Goal: Task Accomplishment & Management: Manage account settings

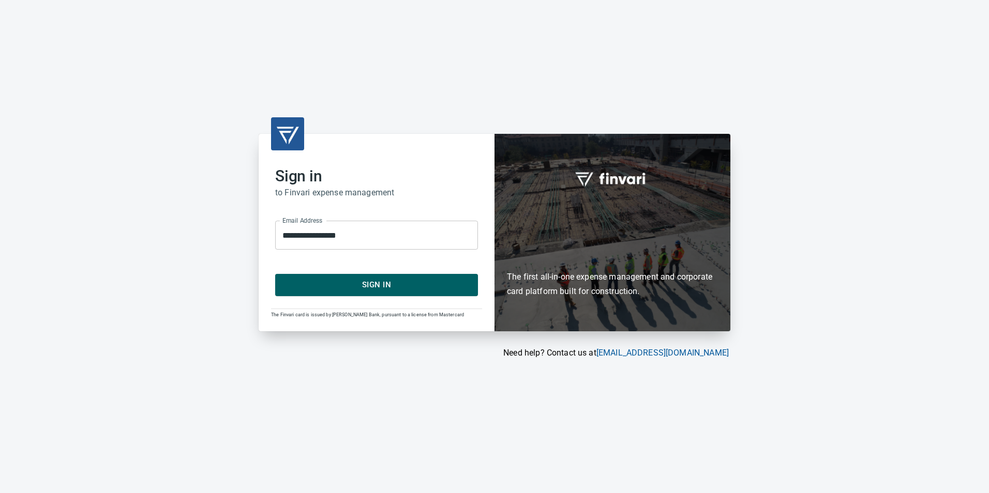
click at [334, 280] on span "Sign In" at bounding box center [377, 284] width 180 height 13
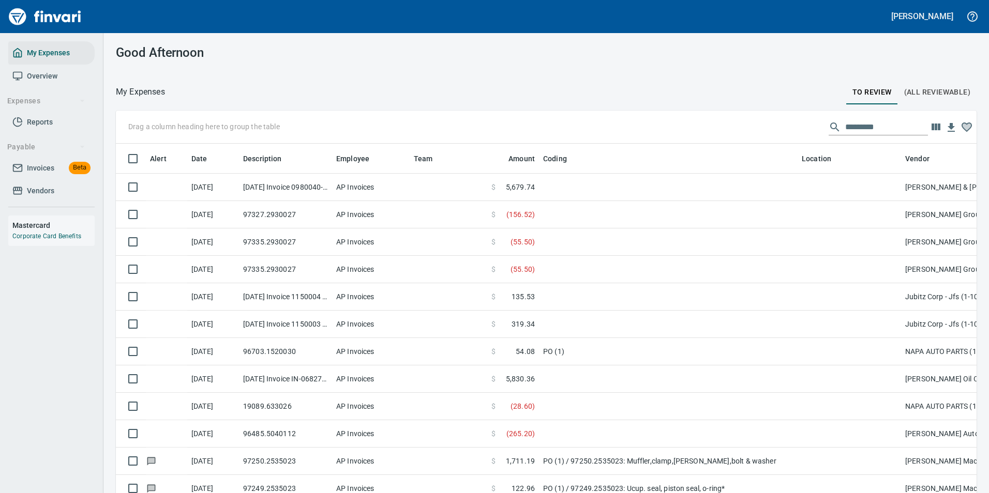
scroll to position [364, 837]
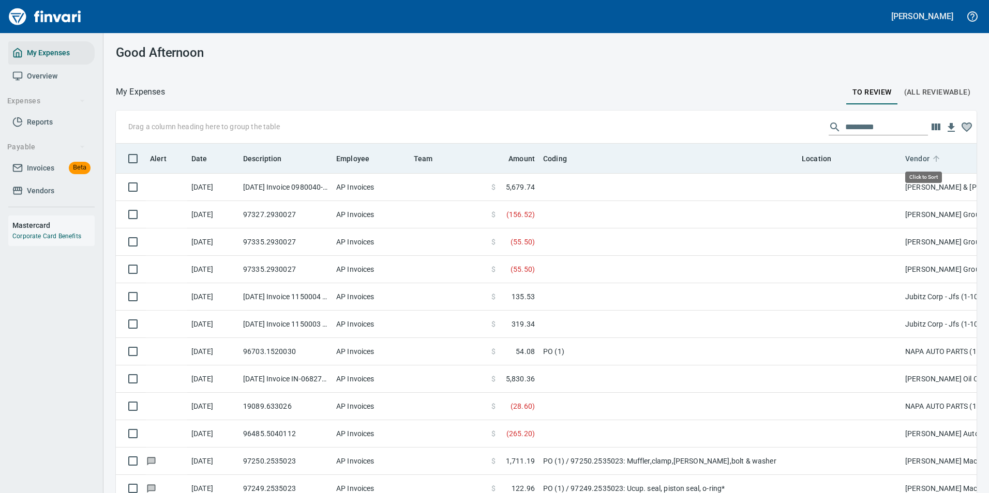
click at [934, 158] on icon at bounding box center [936, 158] width 9 height 9
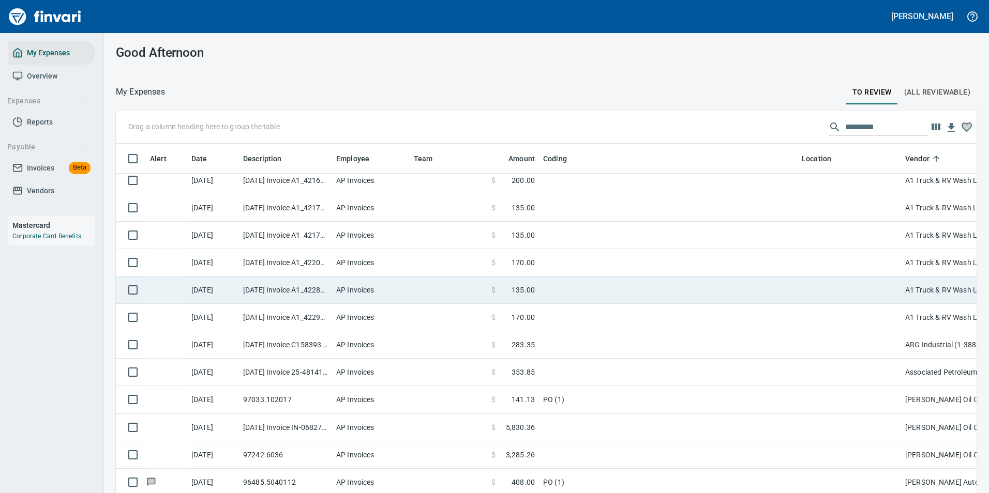
scroll to position [207, 0]
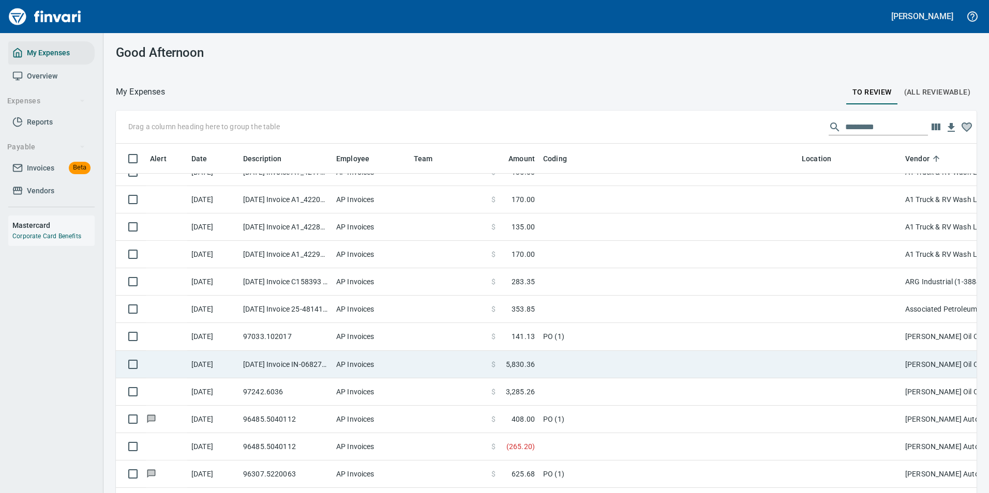
click at [518, 362] on span "5,830.36" at bounding box center [520, 364] width 29 height 10
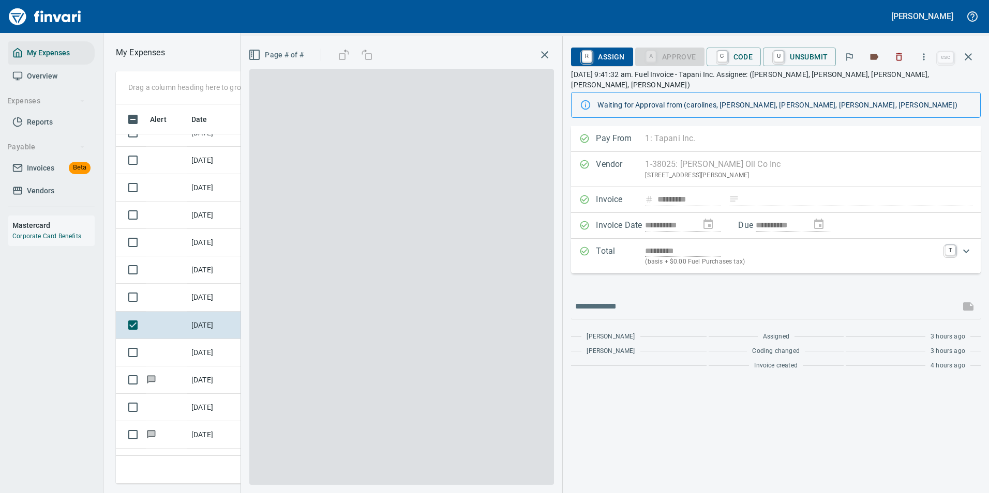
scroll to position [364, 587]
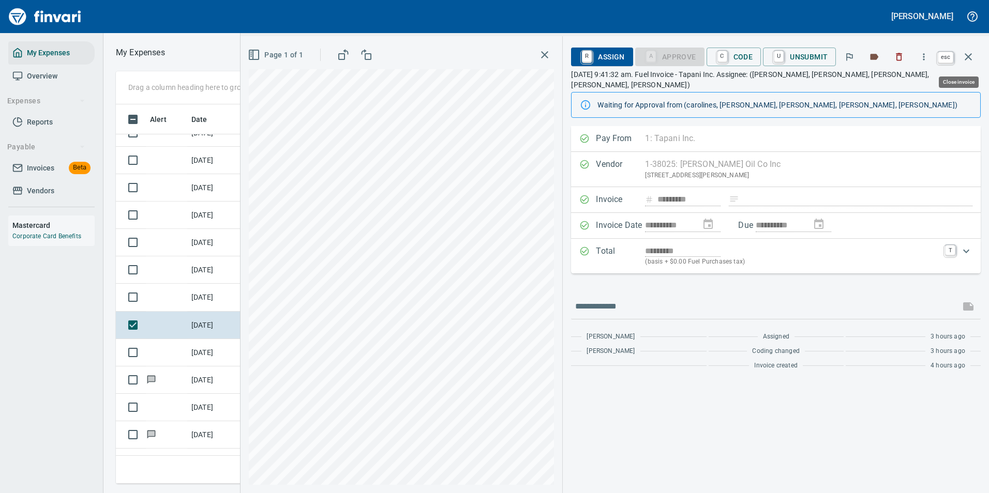
click at [972, 56] on icon "button" at bounding box center [968, 57] width 12 height 12
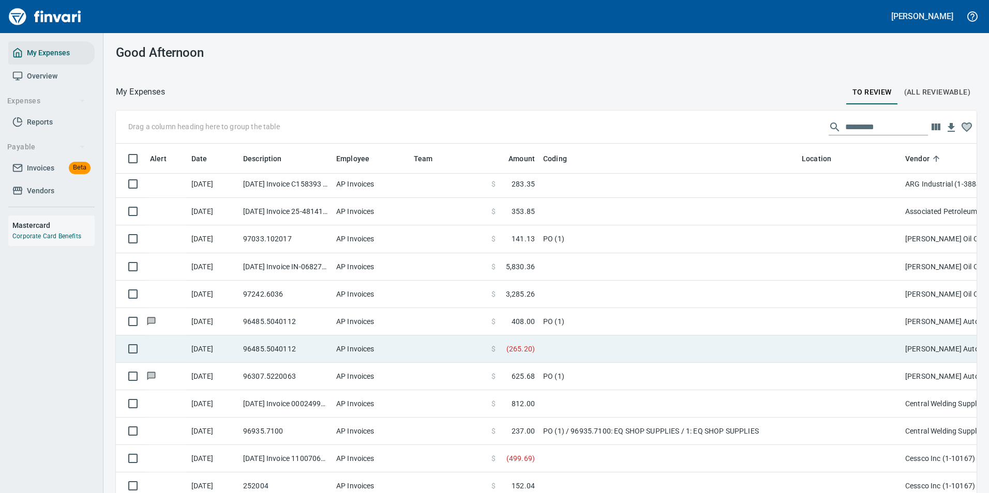
scroll to position [310, 0]
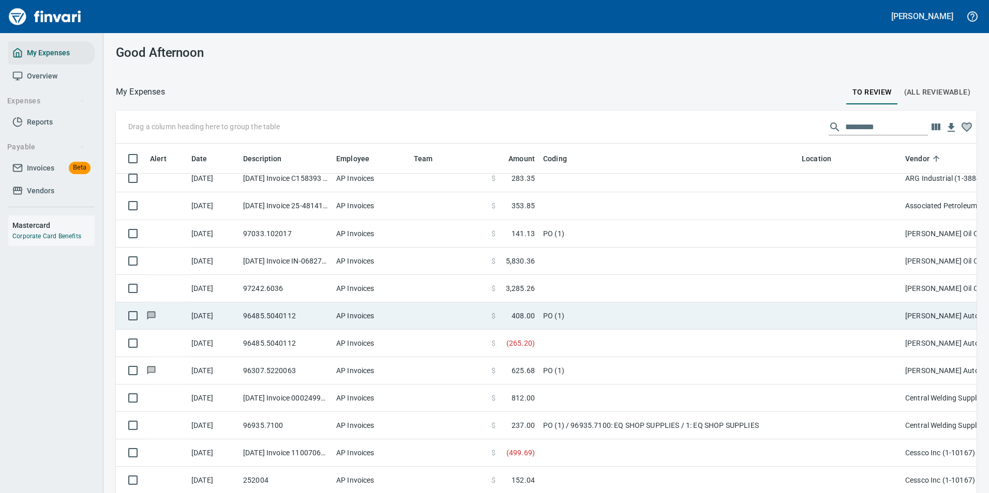
click at [565, 319] on td "PO (1)" at bounding box center [668, 316] width 259 height 27
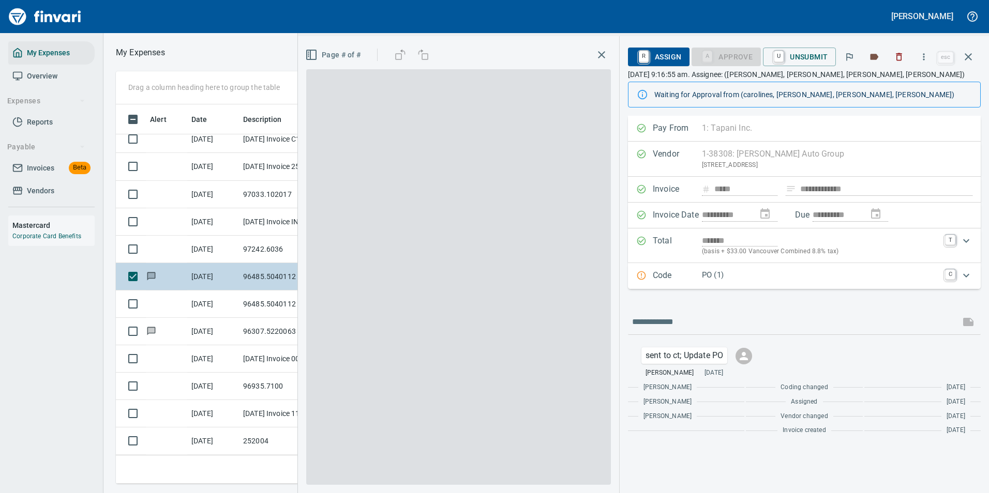
scroll to position [364, 587]
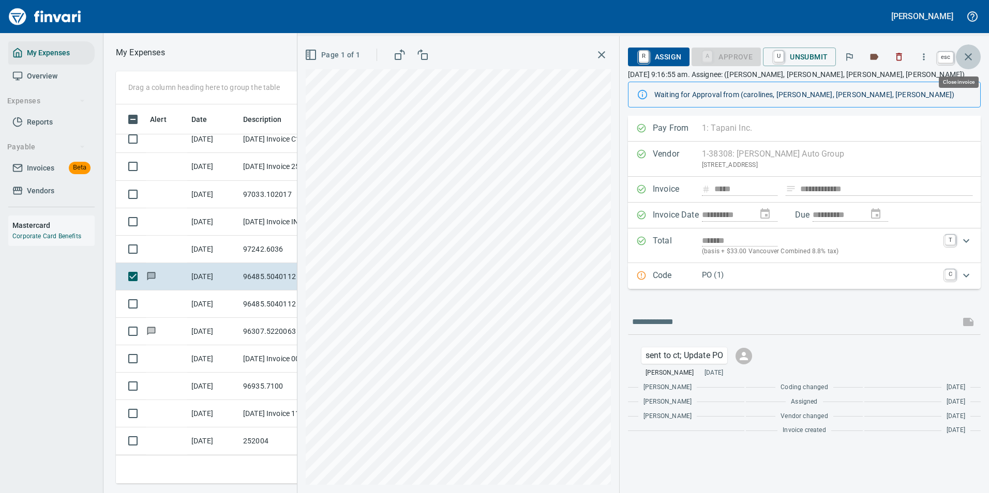
click at [968, 55] on icon "button" at bounding box center [968, 57] width 12 height 12
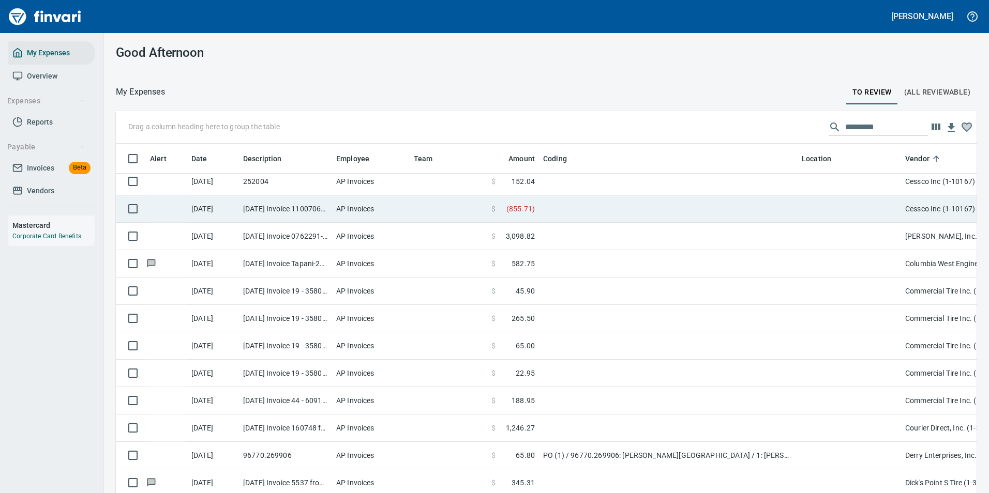
scroll to position [621, 0]
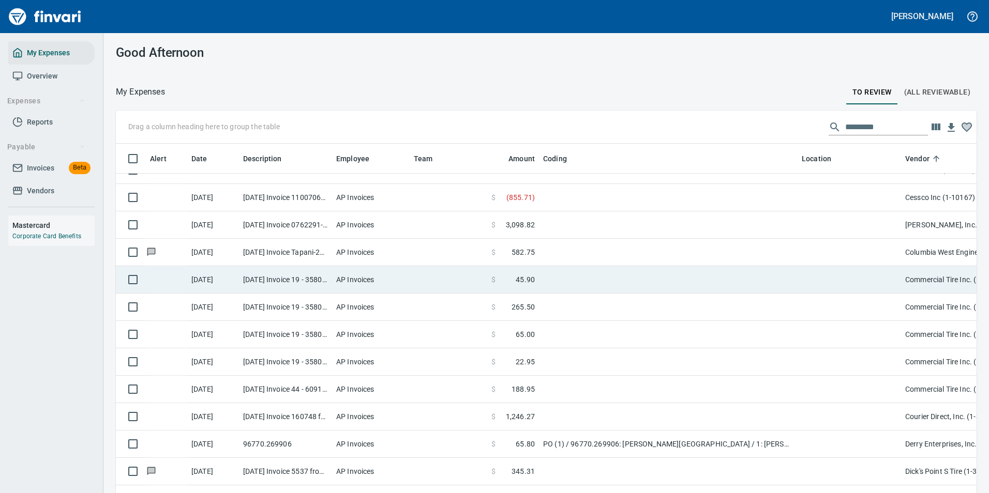
click at [543, 282] on td at bounding box center [668, 279] width 259 height 27
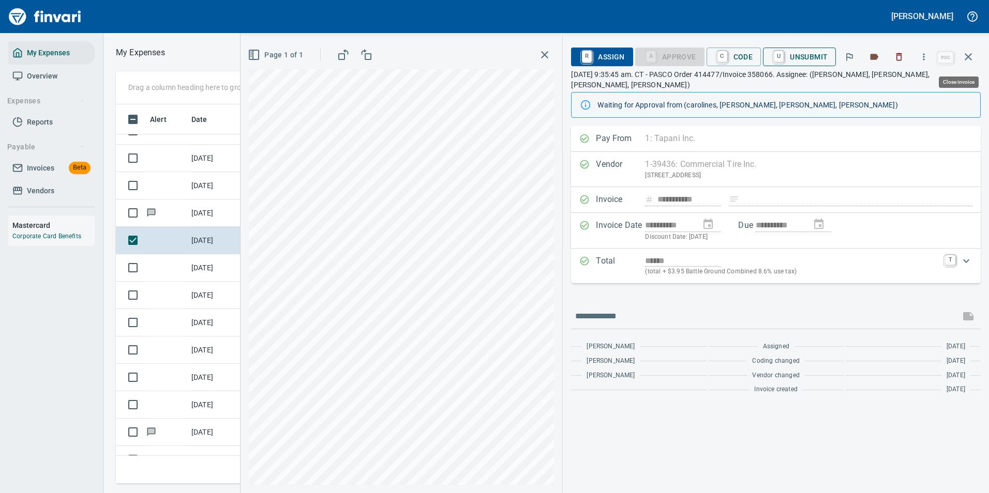
scroll to position [364, 587]
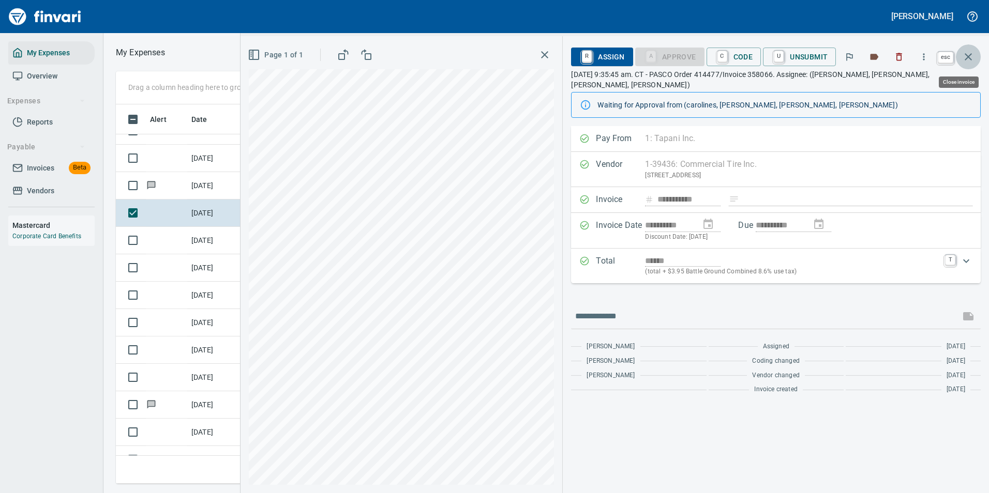
click at [979, 59] on button "button" at bounding box center [968, 56] width 25 height 25
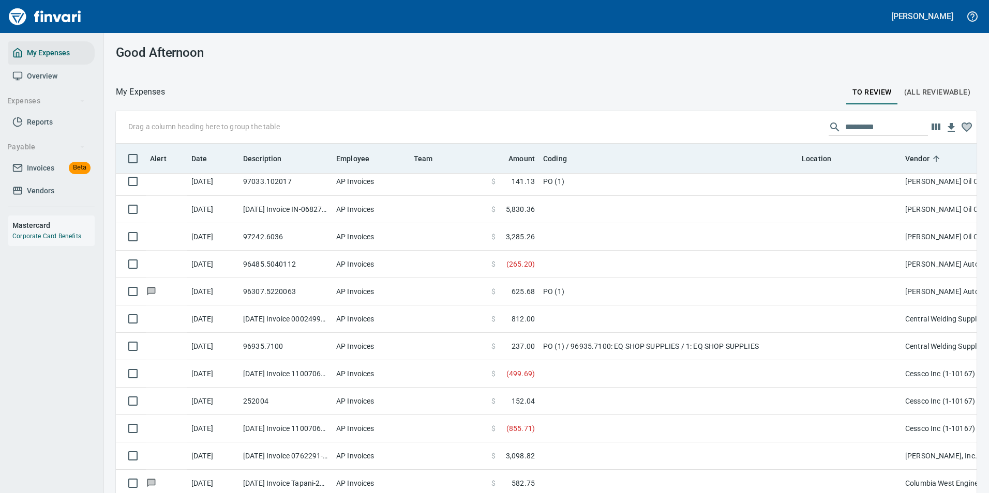
scroll to position [103, 0]
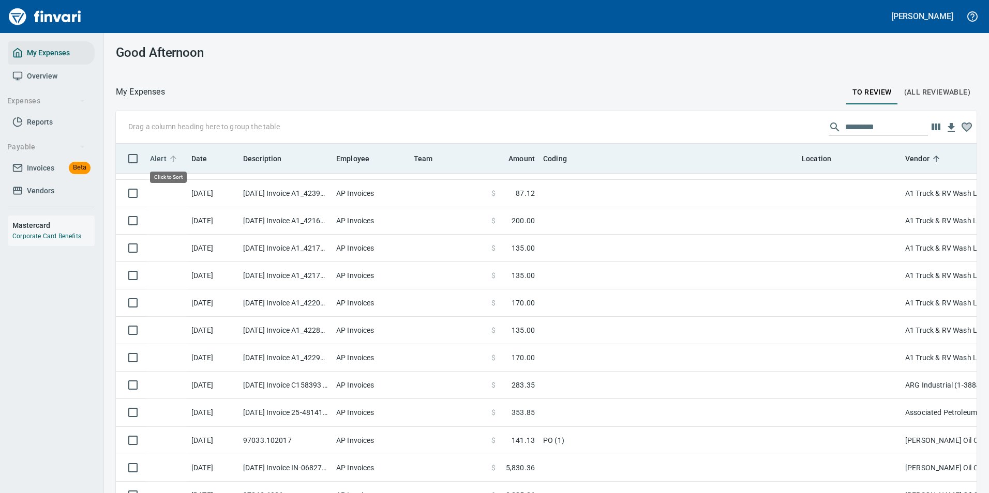
click at [177, 157] on icon at bounding box center [173, 158] width 9 height 9
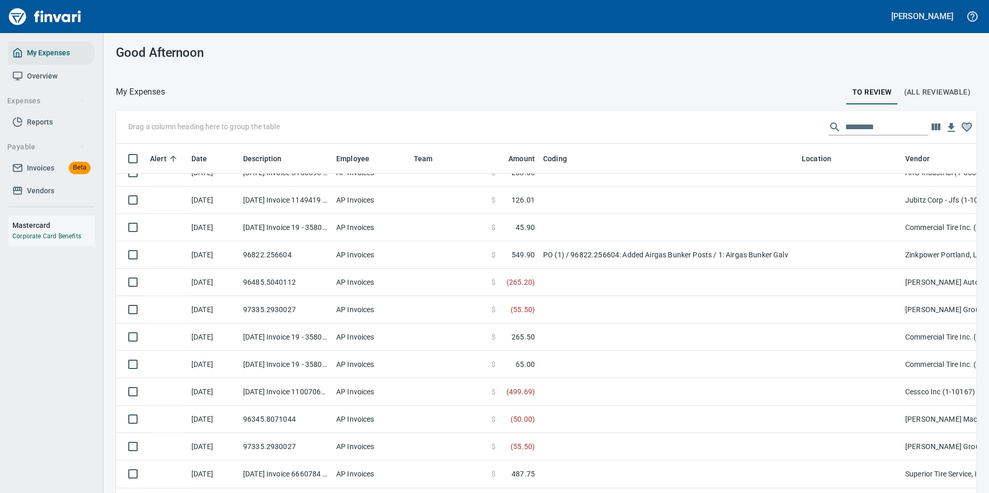
scroll to position [0, 0]
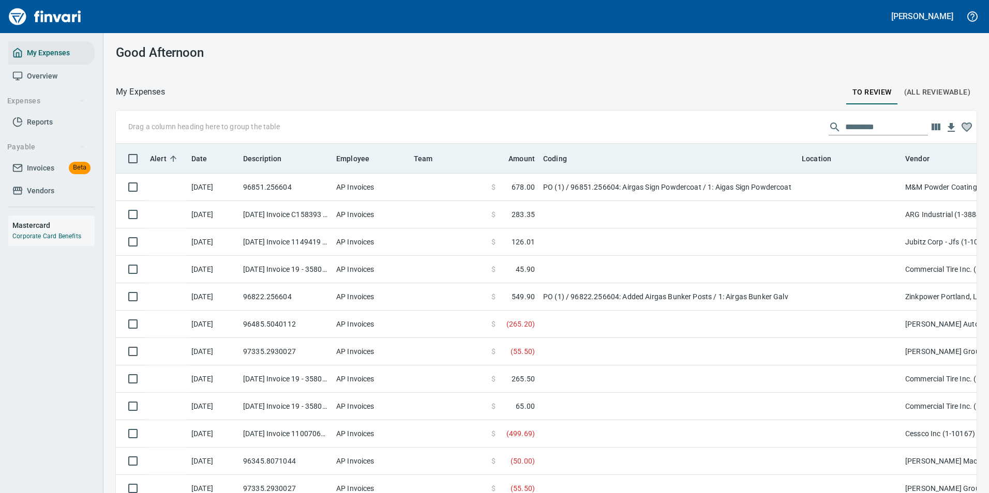
click at [175, 161] on icon at bounding box center [173, 158] width 9 height 9
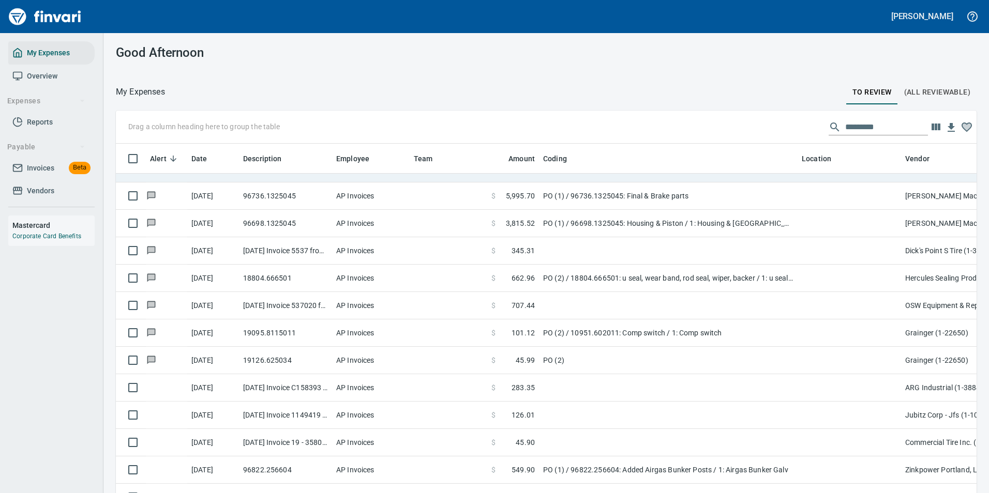
scroll to position [540, 0]
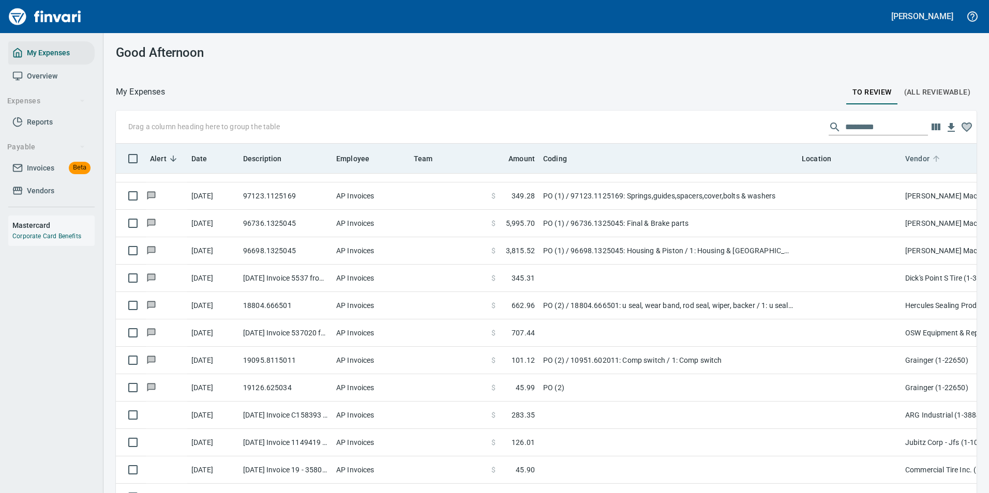
click at [934, 160] on icon at bounding box center [936, 158] width 9 height 9
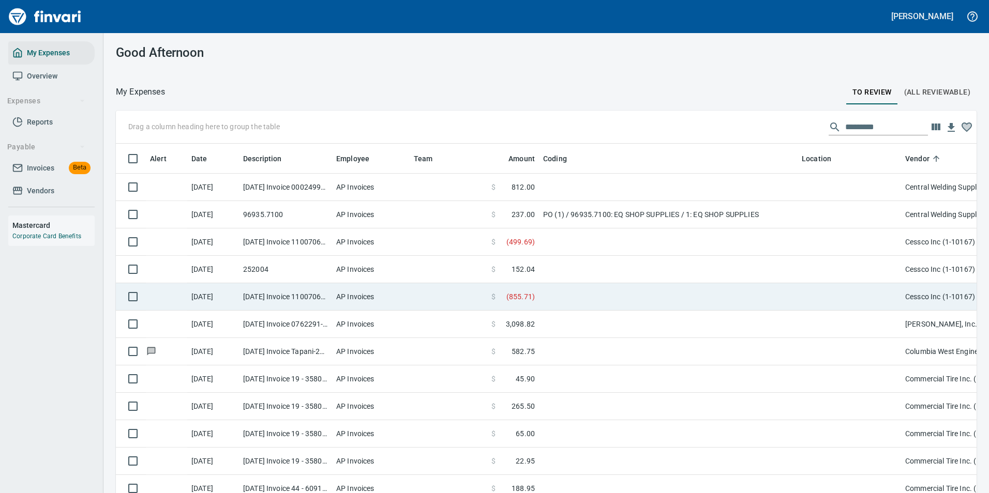
scroll to position [569, 0]
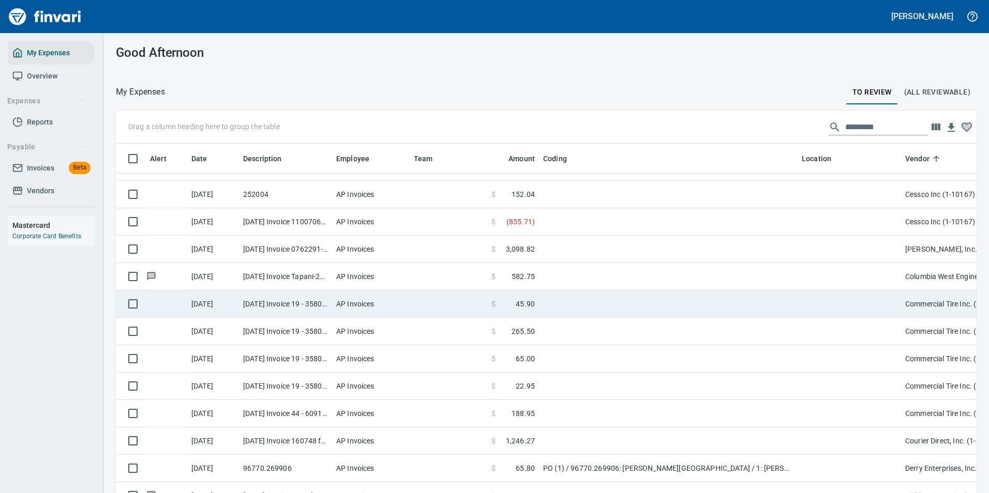
click at [543, 302] on td at bounding box center [668, 304] width 259 height 27
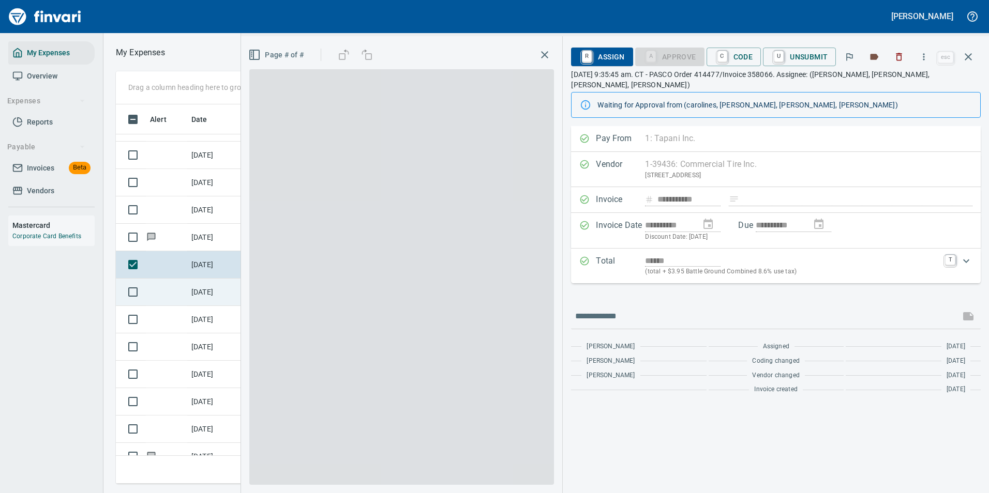
scroll to position [364, 587]
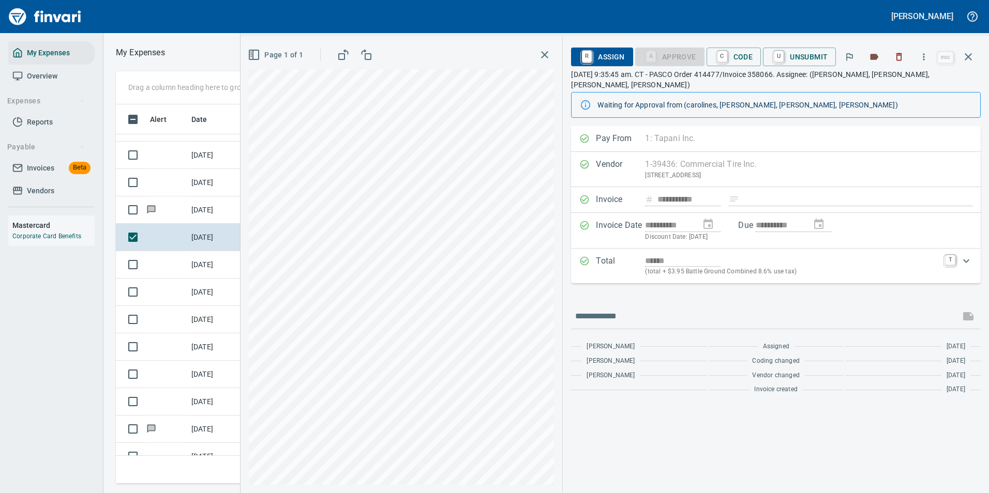
click at [720, 58] on link "C" at bounding box center [722, 56] width 10 height 11
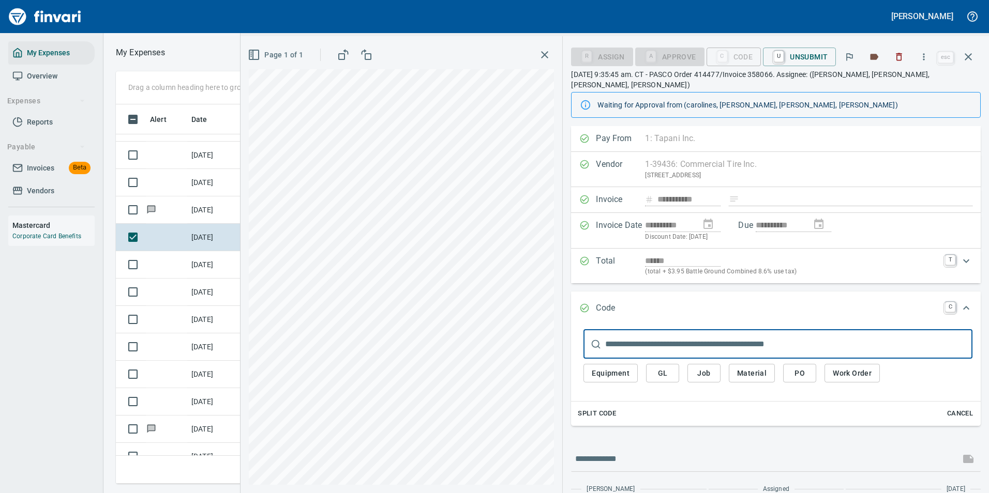
click at [830, 364] on button "Work Order" at bounding box center [851, 373] width 55 height 19
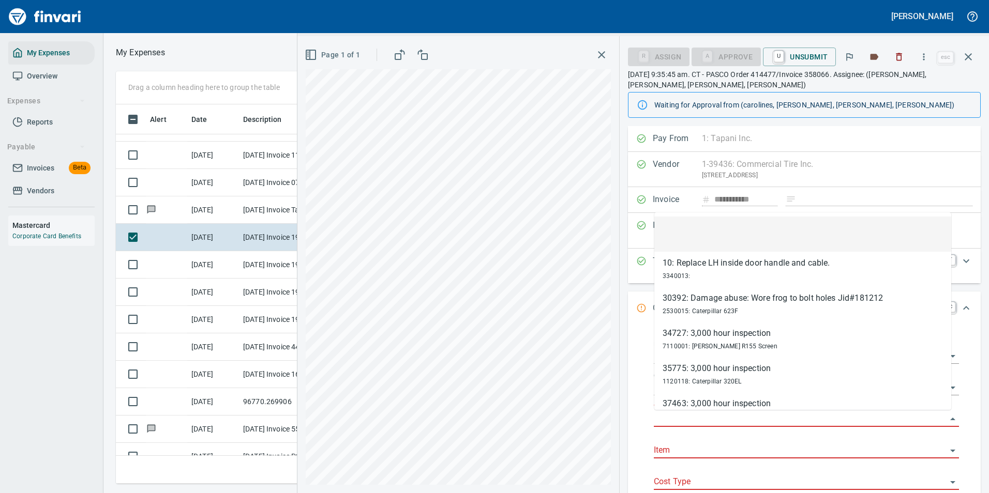
click at [674, 417] on input "Work Order" at bounding box center [800, 419] width 293 height 14
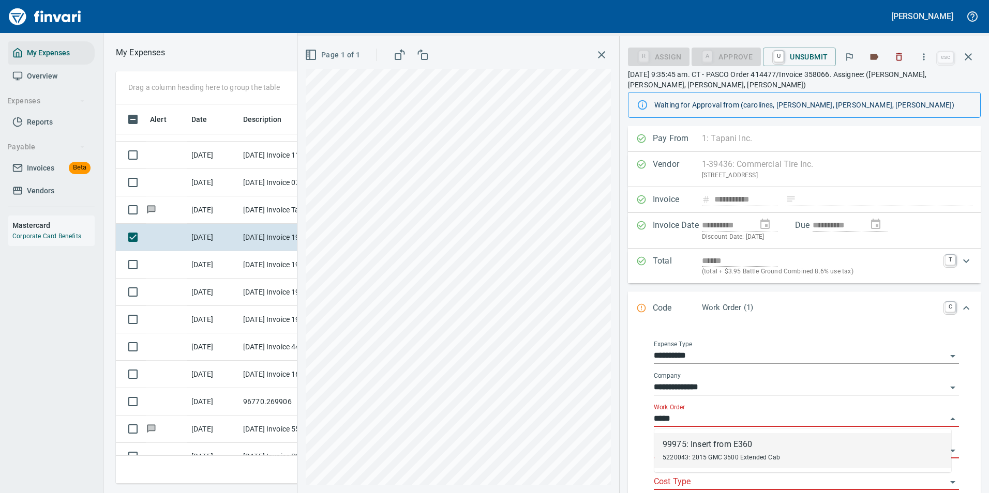
drag, startPoint x: 676, startPoint y: 461, endPoint x: 686, endPoint y: 387, distance: 74.7
click at [676, 460] on span "5220043: 2015 GMC 3500 Extended Cab" at bounding box center [721, 457] width 117 height 7
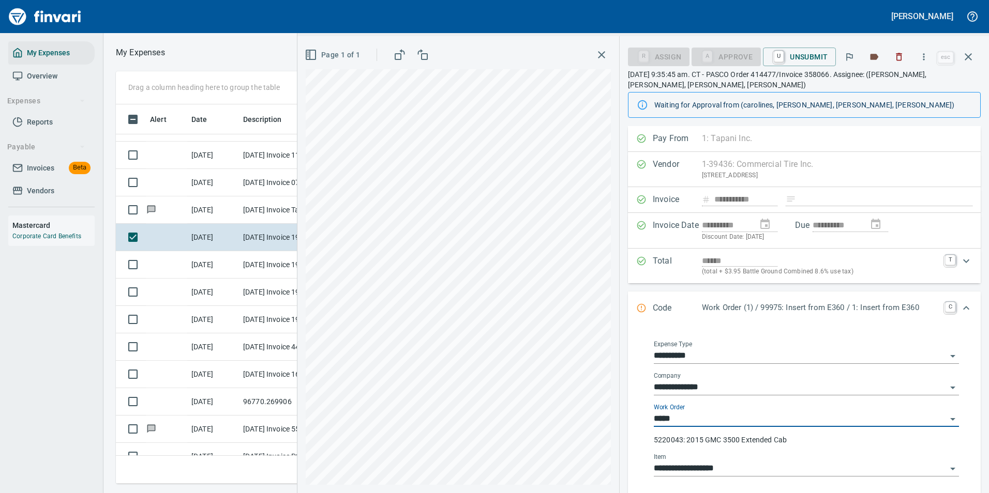
type input "**********"
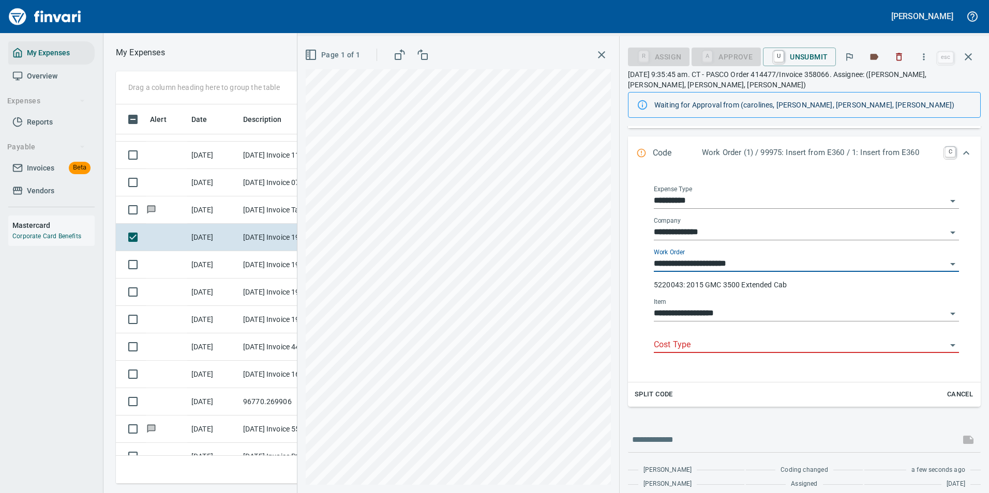
type input "**********"
click at [674, 342] on input "Cost Type" at bounding box center [800, 345] width 293 height 14
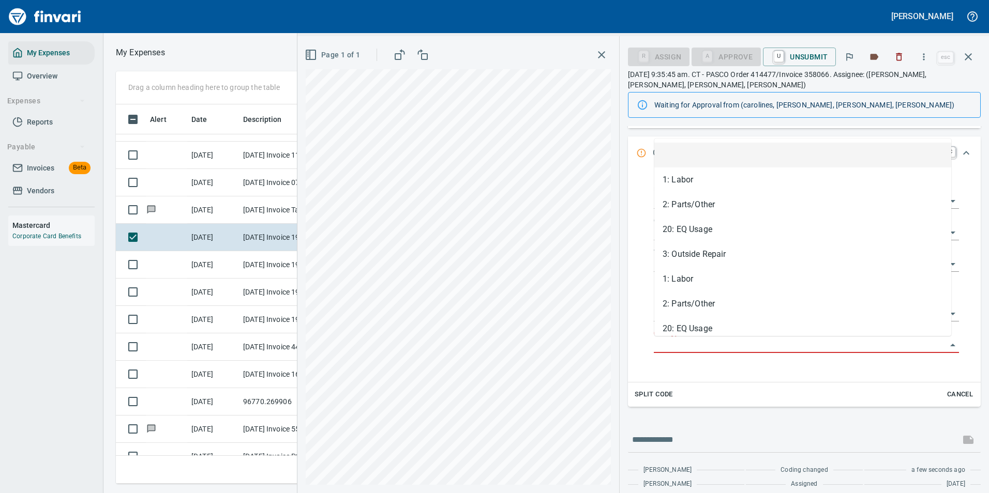
scroll to position [364, 587]
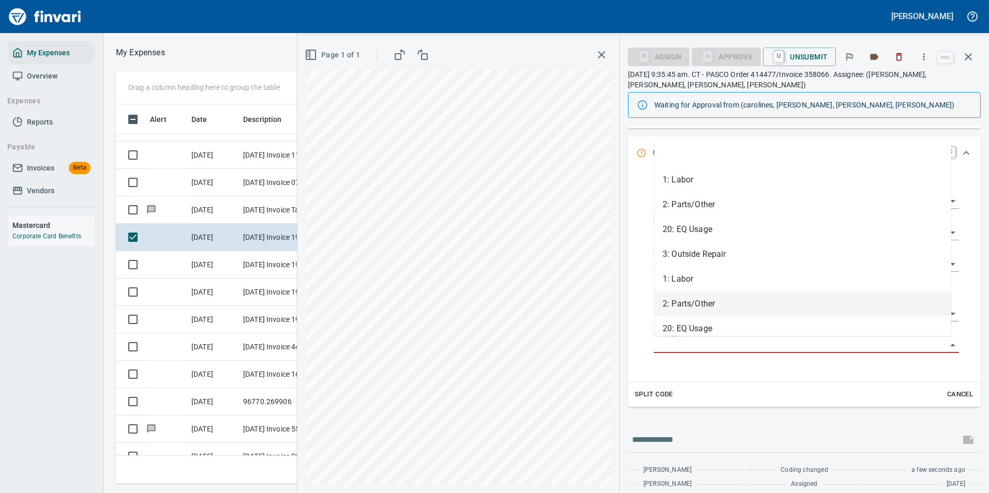
drag, startPoint x: 679, startPoint y: 303, endPoint x: 673, endPoint y: 305, distance: 6.2
click at [679, 302] on li "2: Parts/Other" at bounding box center [802, 304] width 297 height 25
type input "**********"
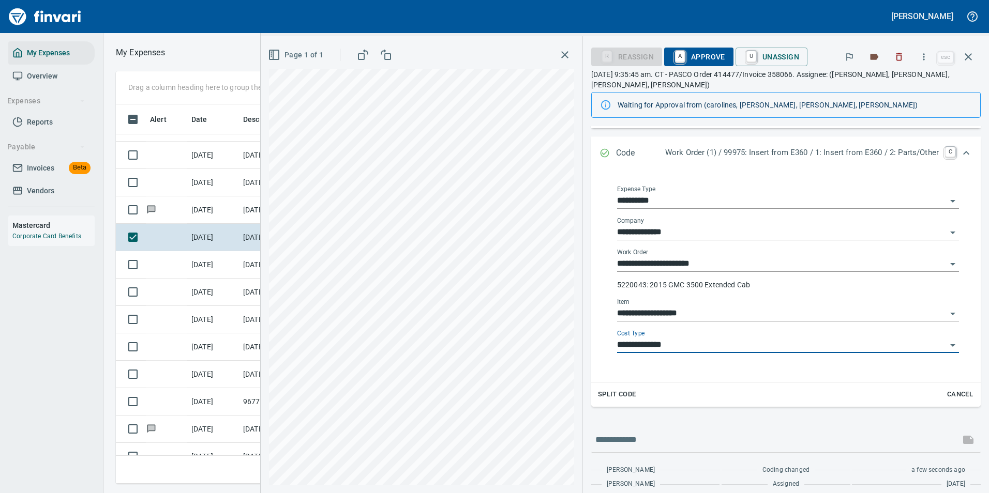
scroll to position [0, 0]
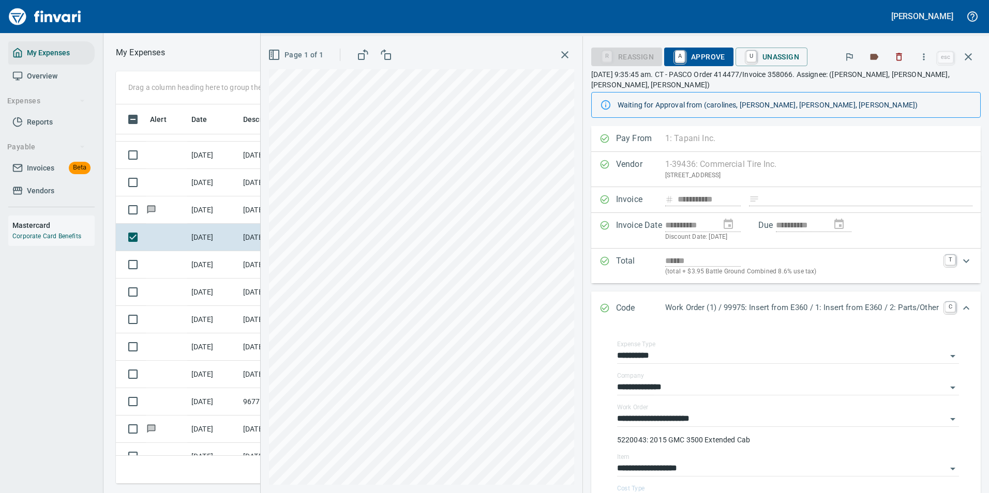
drag, startPoint x: 676, startPoint y: 56, endPoint x: 716, endPoint y: 202, distance: 151.2
click at [676, 55] on link "A" at bounding box center [680, 56] width 10 height 11
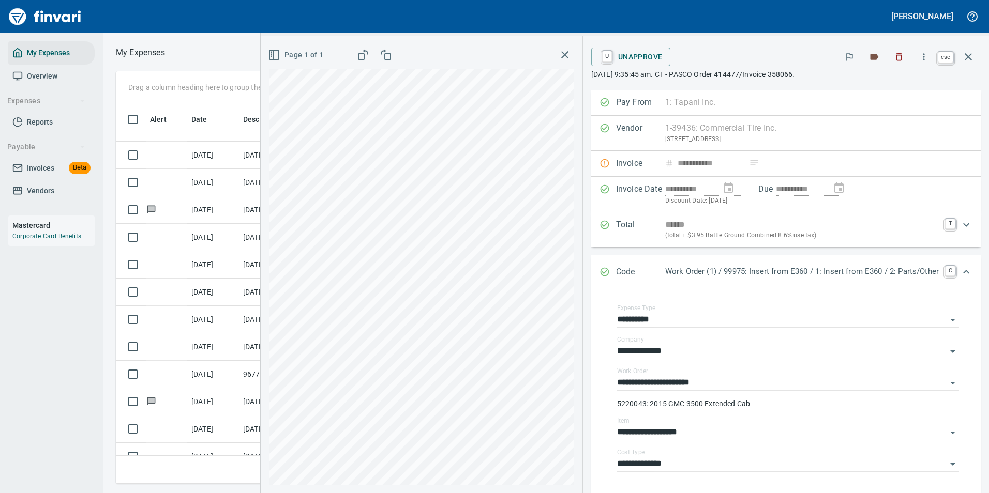
click at [966, 49] on button "button" at bounding box center [968, 56] width 25 height 25
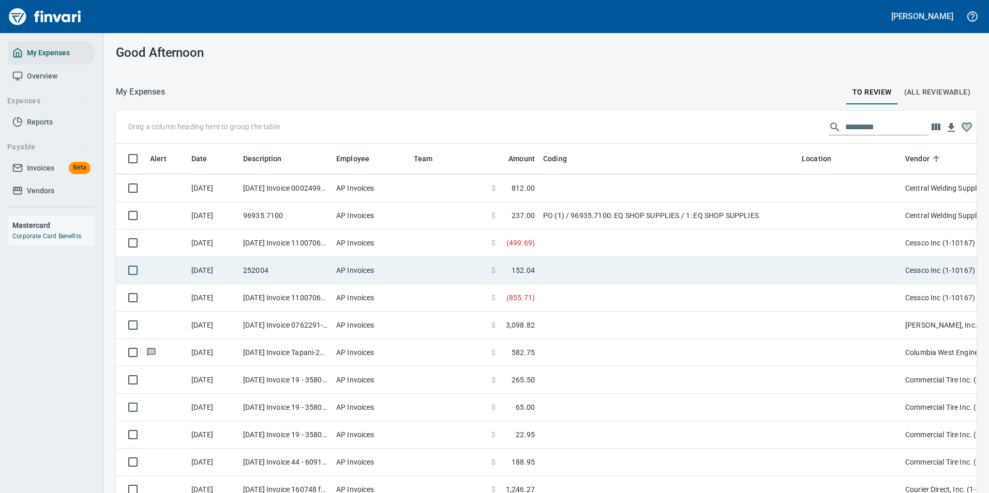
scroll to position [569, 0]
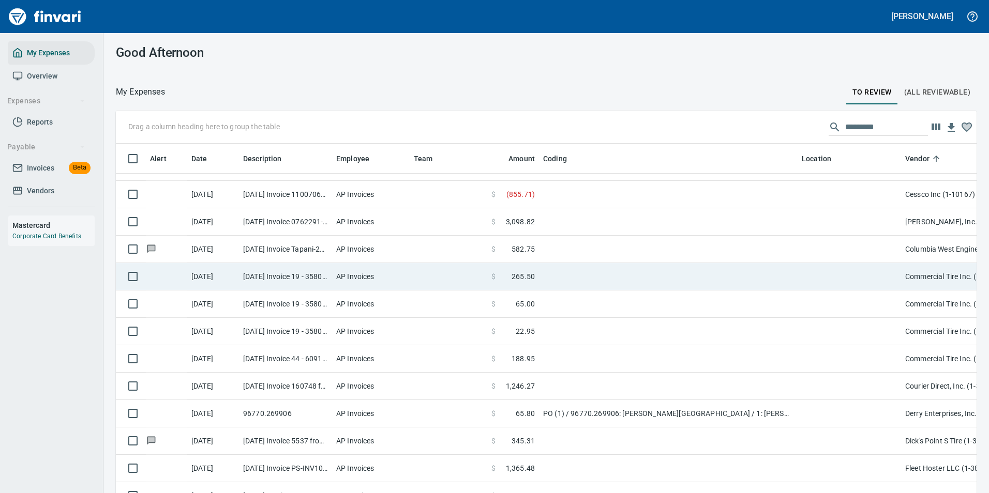
click at [534, 280] on span "265.50" at bounding box center [523, 277] width 23 height 10
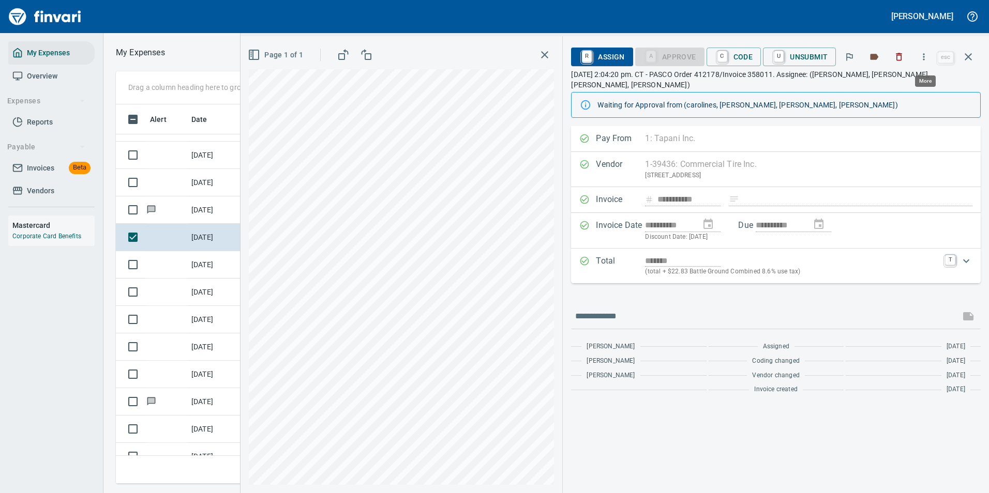
scroll to position [364, 587]
click at [921, 58] on icon "button" at bounding box center [924, 57] width 10 height 10
click at [895, 81] on span "Download" at bounding box center [922, 87] width 99 height 12
click at [967, 58] on icon "button" at bounding box center [968, 56] width 7 height 7
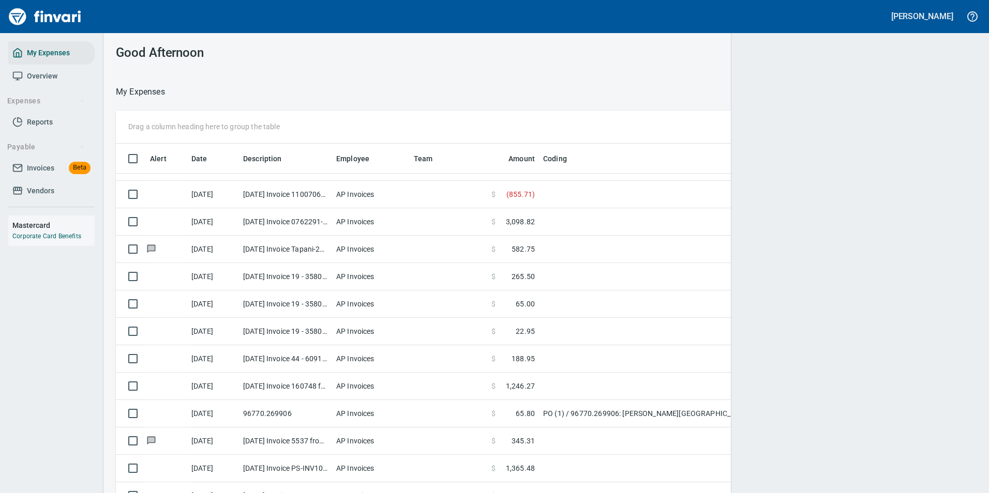
scroll to position [1, 1]
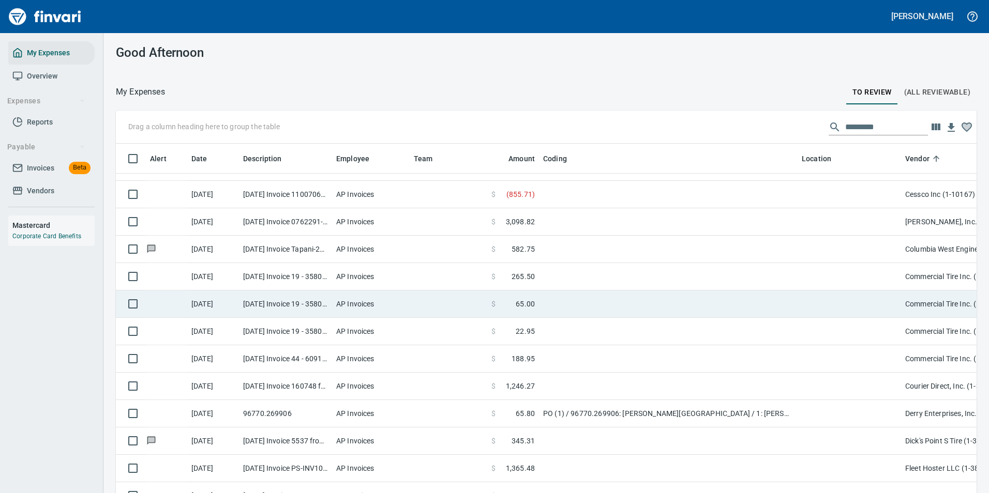
click at [554, 294] on td at bounding box center [668, 304] width 259 height 27
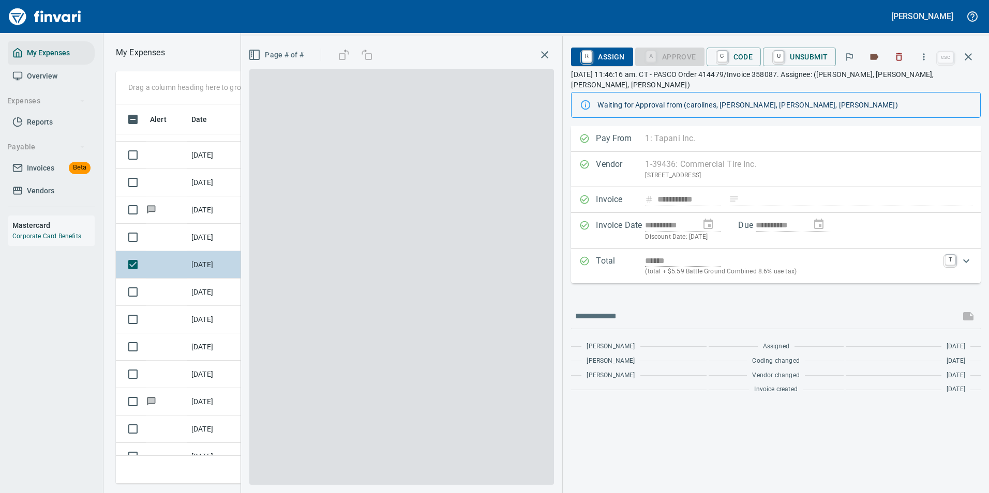
scroll to position [364, 587]
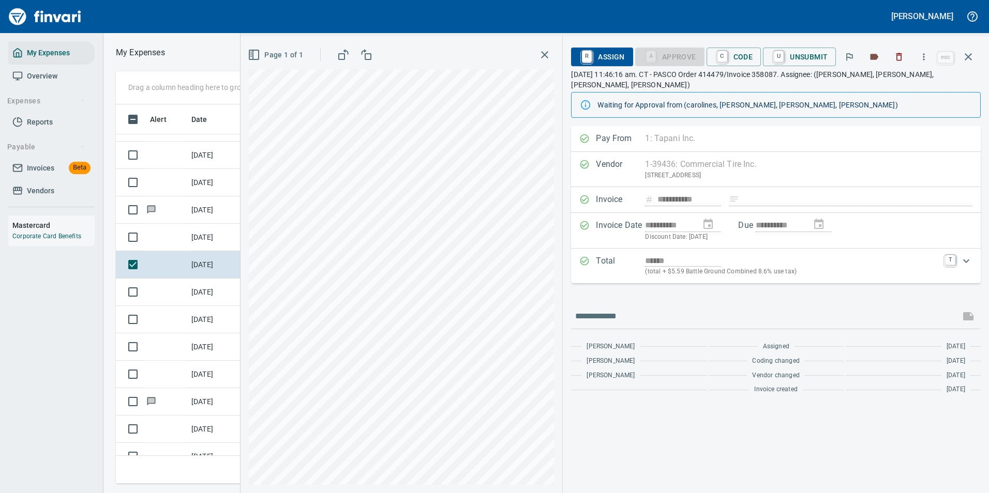
click at [724, 47] on div "R Assign A Approve C Code U Unsubmit" at bounding box center [753, 57] width 364 height 23
click at [719, 58] on link "C" at bounding box center [722, 56] width 10 height 11
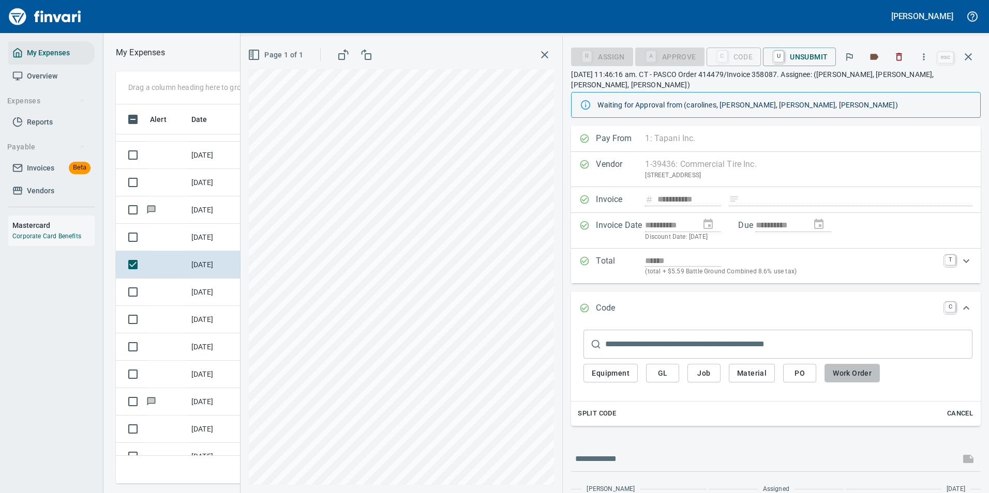
click at [843, 368] on span "Work Order" at bounding box center [852, 373] width 39 height 13
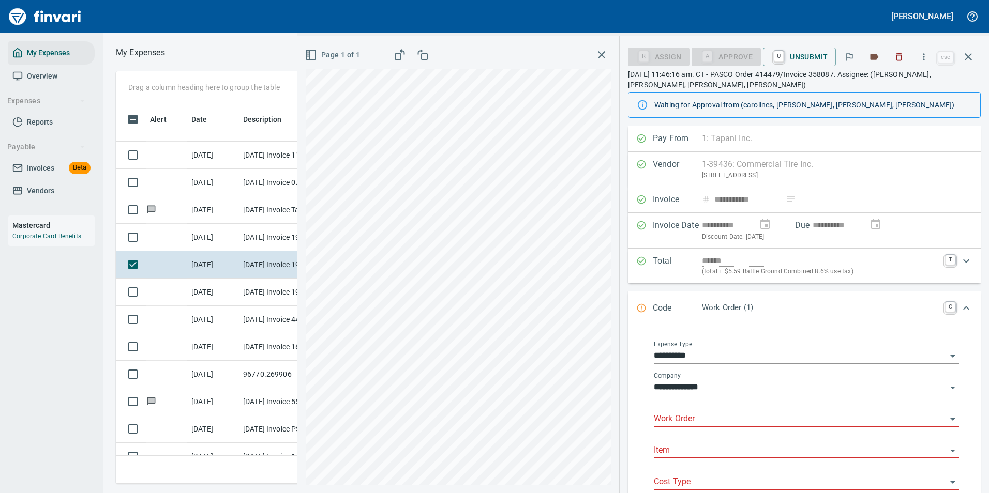
click at [692, 422] on input "Work Order" at bounding box center [800, 419] width 293 height 14
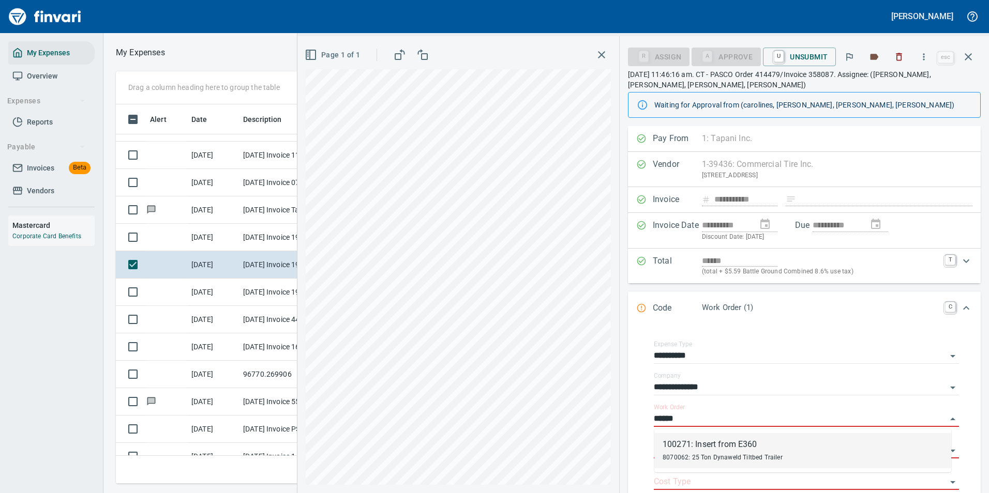
click at [693, 452] on div "8070062: 25 Ton Dynaweld Tiltbed Trailer" at bounding box center [723, 457] width 120 height 12
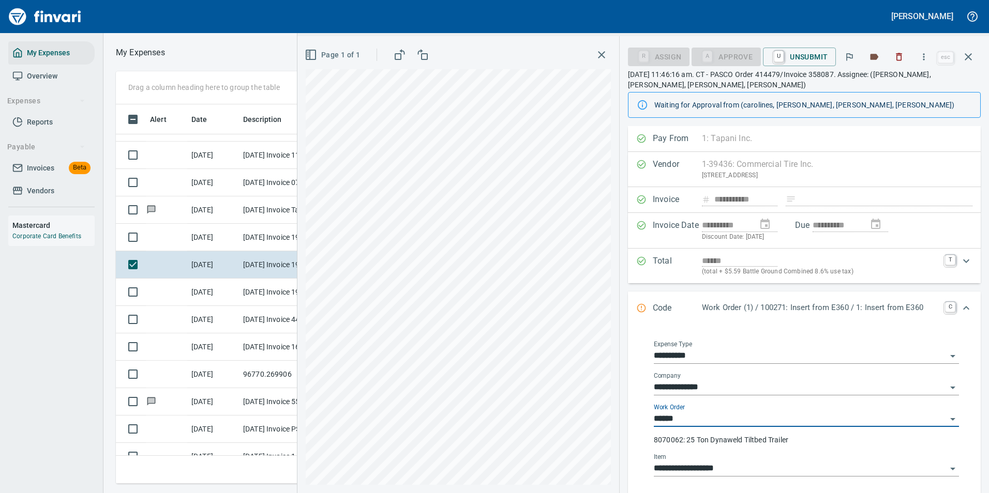
type input "**********"
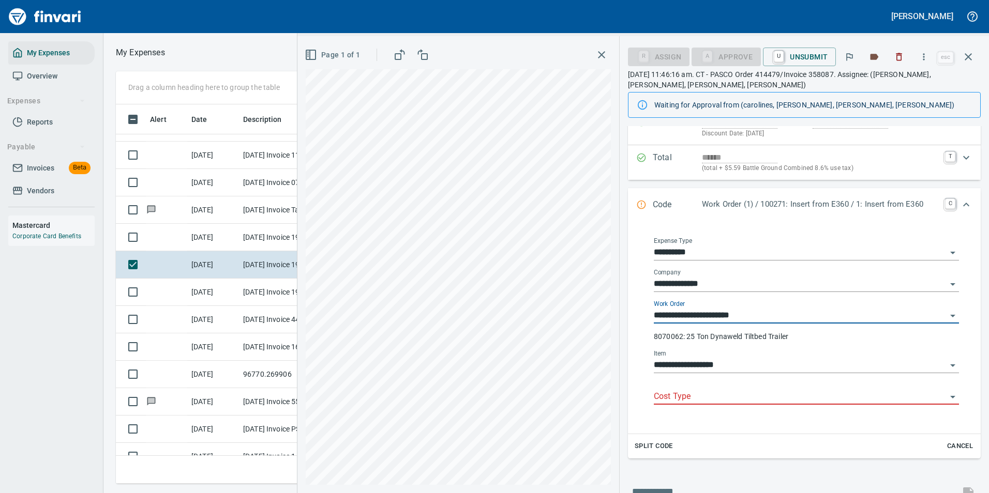
type input "**********"
drag, startPoint x: 688, startPoint y: 402, endPoint x: 685, endPoint y: 398, distance: 5.5
click at [688, 401] on input "Cost Type" at bounding box center [800, 397] width 293 height 14
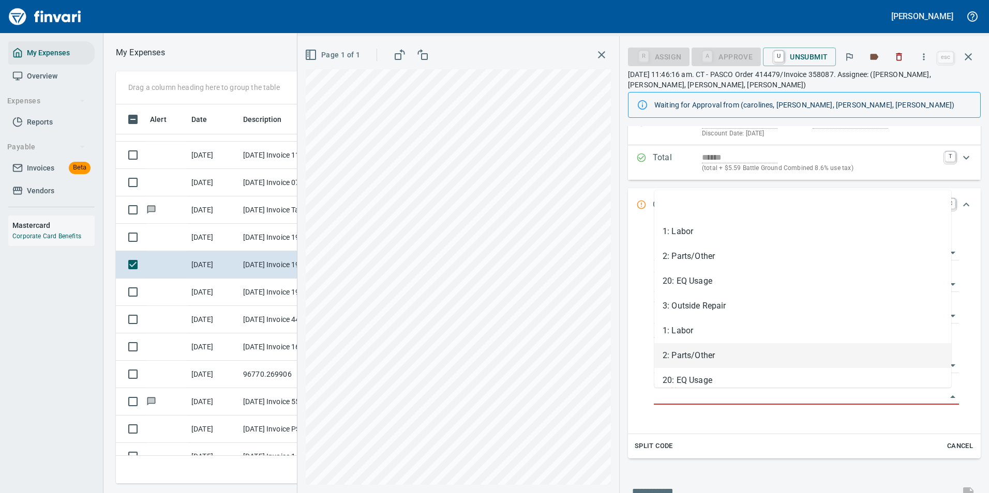
click at [694, 353] on li "2: Parts/Other" at bounding box center [802, 355] width 297 height 25
type input "**********"
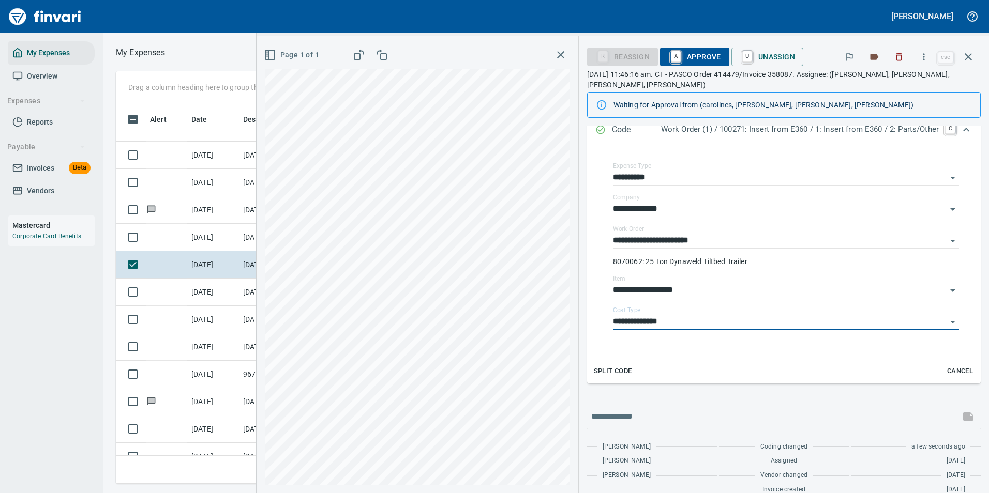
scroll to position [0, 0]
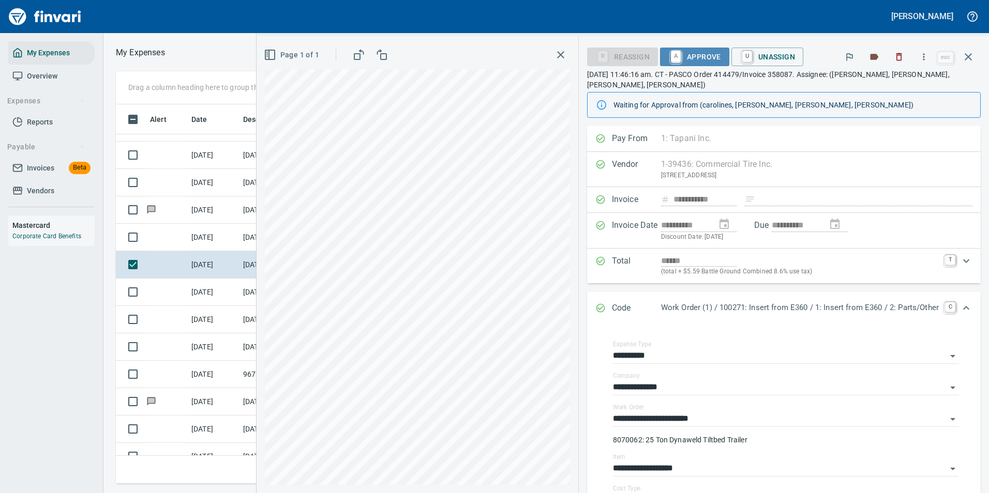
click at [693, 58] on span "A Approve" at bounding box center [694, 57] width 53 height 18
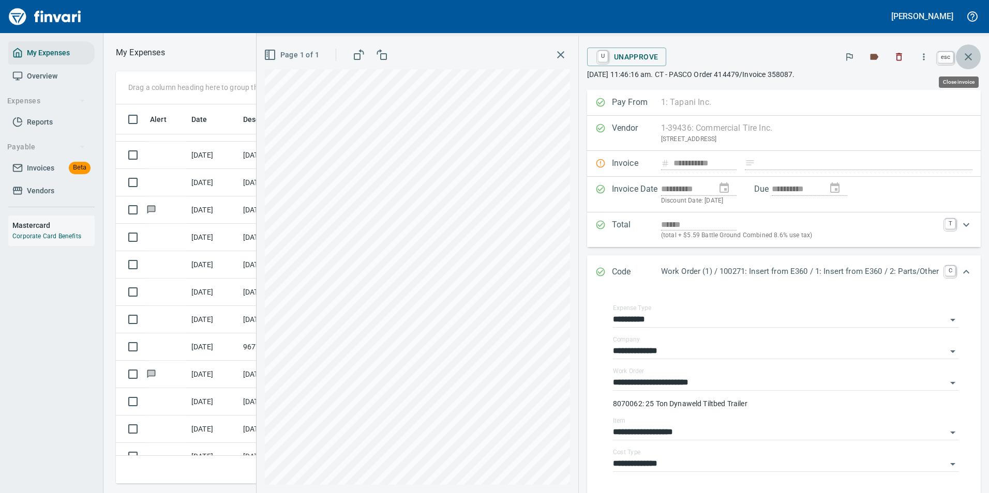
click at [977, 57] on button "button" at bounding box center [968, 56] width 25 height 25
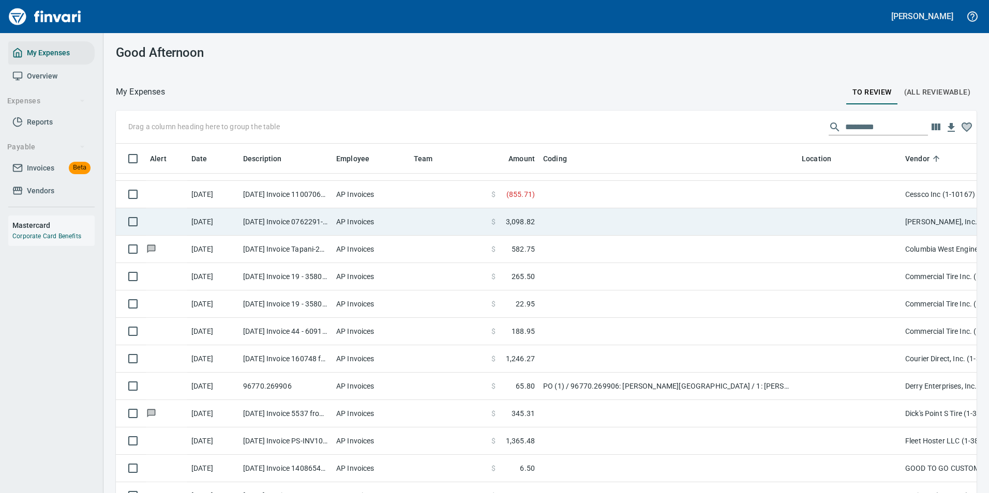
scroll to position [364, 837]
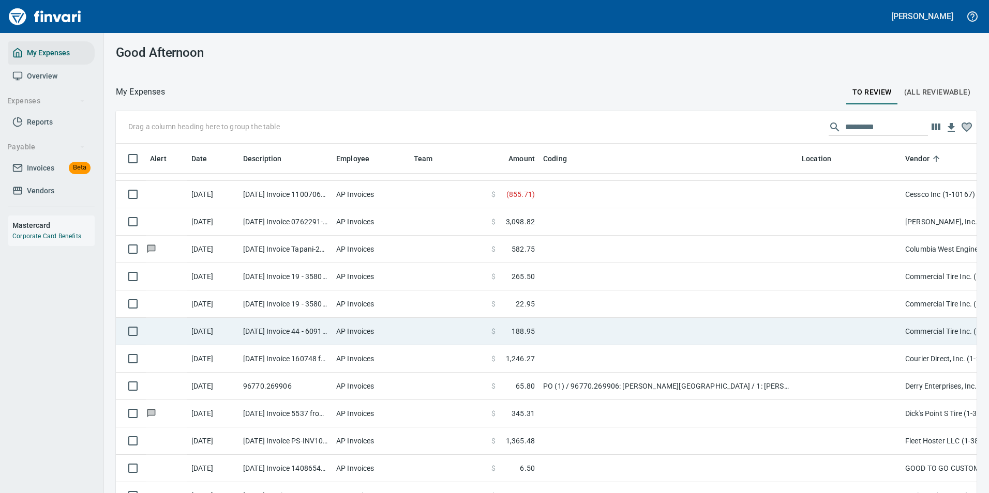
drag, startPoint x: 608, startPoint y: 305, endPoint x: 600, endPoint y: 301, distance: 9.3
click at [605, 301] on td at bounding box center [668, 304] width 259 height 27
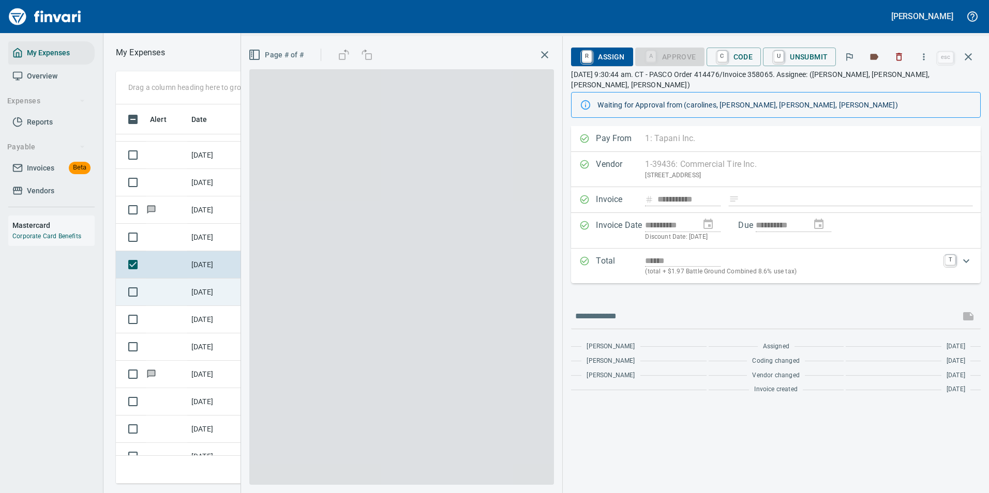
scroll to position [364, 587]
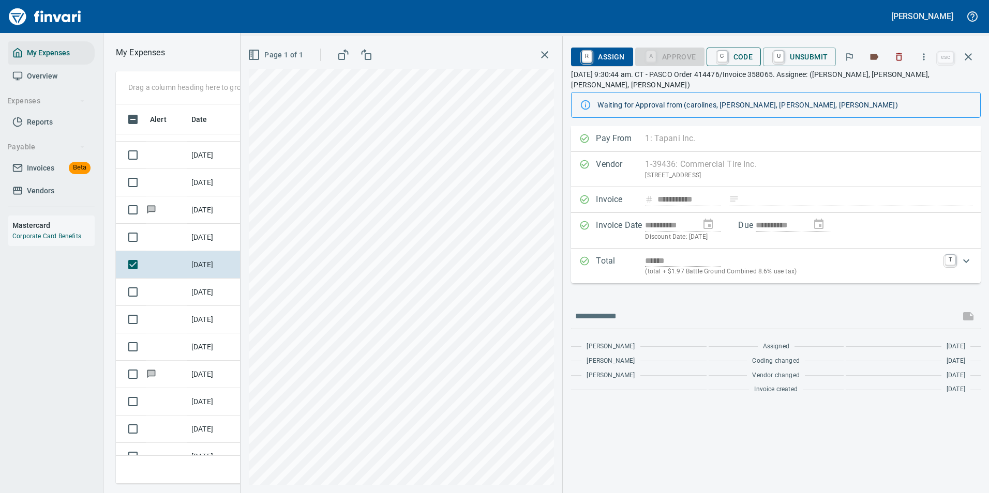
click at [738, 55] on span "C Code" at bounding box center [734, 57] width 38 height 18
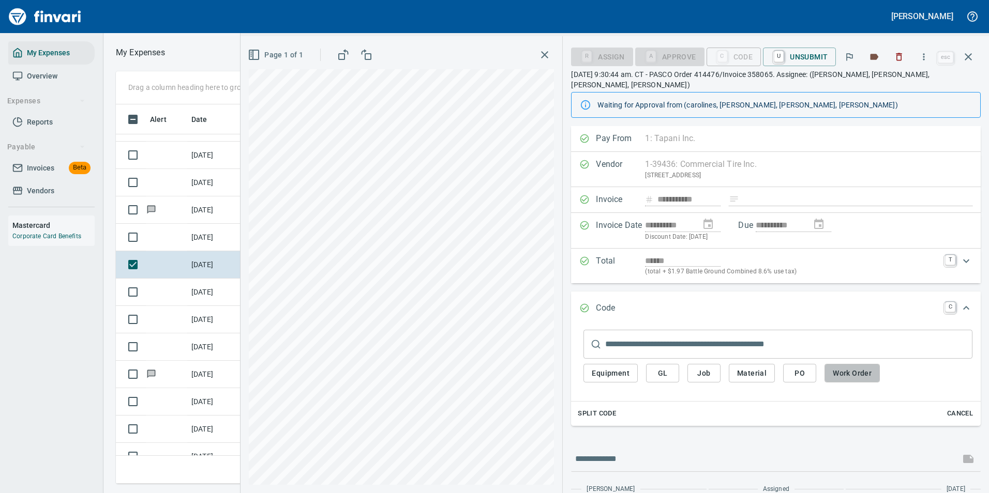
click at [842, 367] on span "Work Order" at bounding box center [852, 373] width 39 height 13
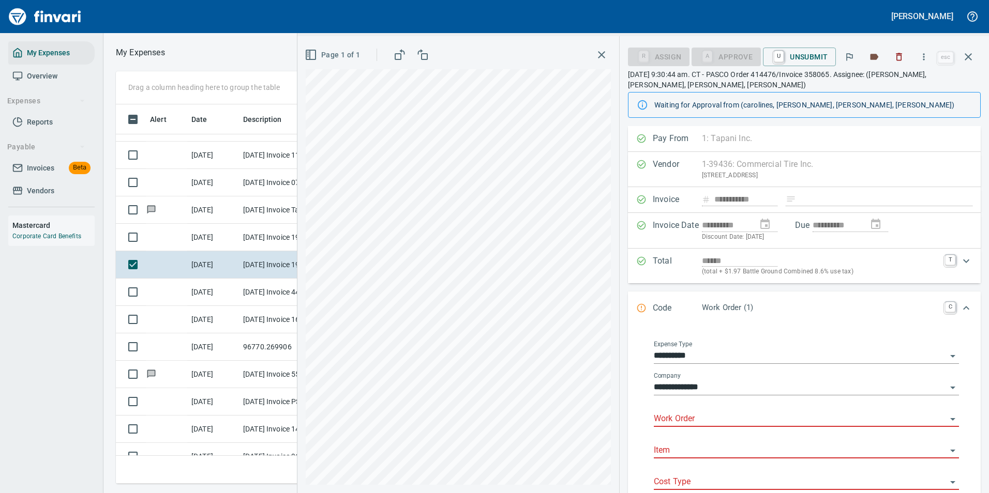
drag, startPoint x: 679, startPoint y: 429, endPoint x: 684, endPoint y: 424, distance: 8.0
click at [680, 428] on div "Work Order" at bounding box center [806, 420] width 305 height 32
click at [685, 417] on input "Work Order" at bounding box center [800, 419] width 293 height 14
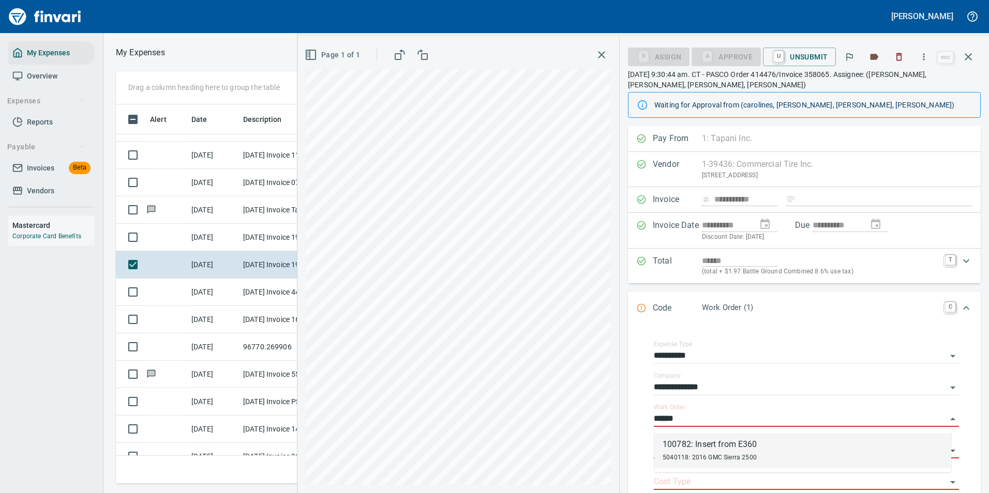
click at [713, 449] on div "100782: Insert from E360" at bounding box center [710, 445] width 95 height 12
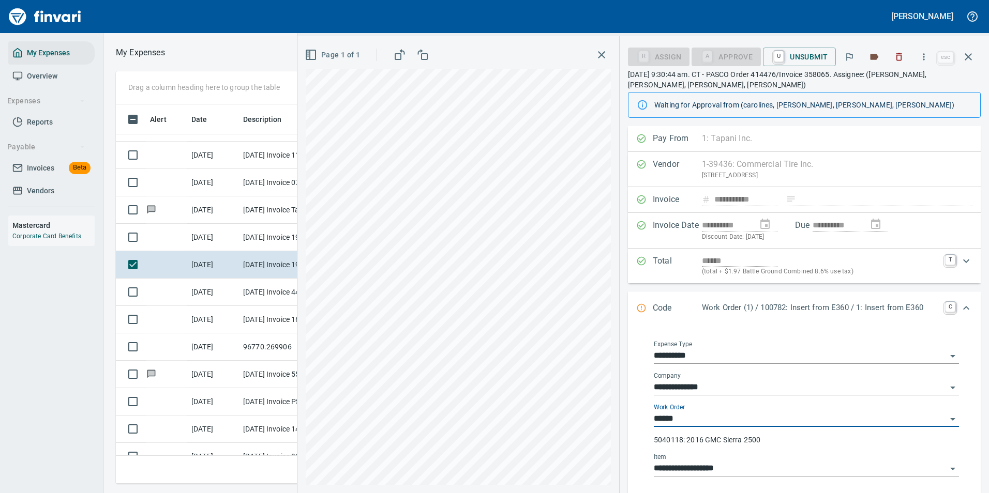
type input "**********"
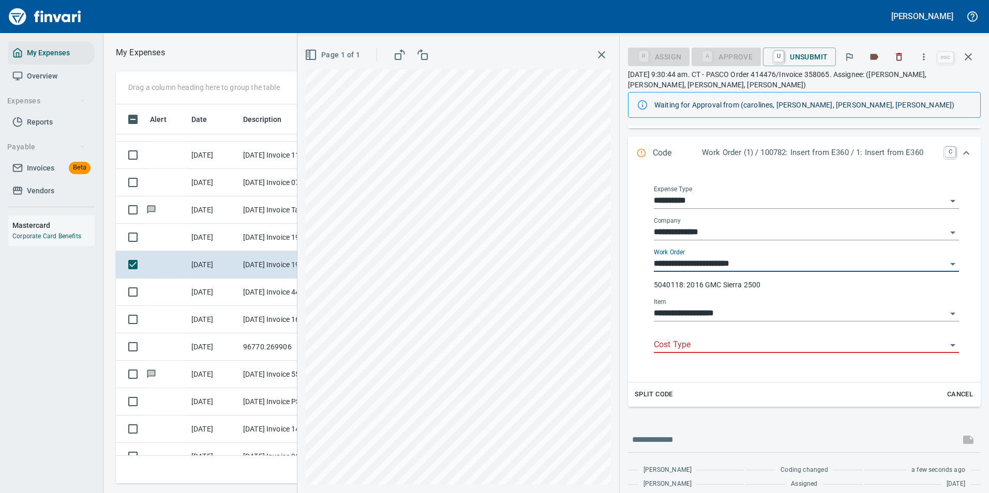
type input "**********"
click at [681, 344] on input "Cost Type" at bounding box center [800, 345] width 293 height 14
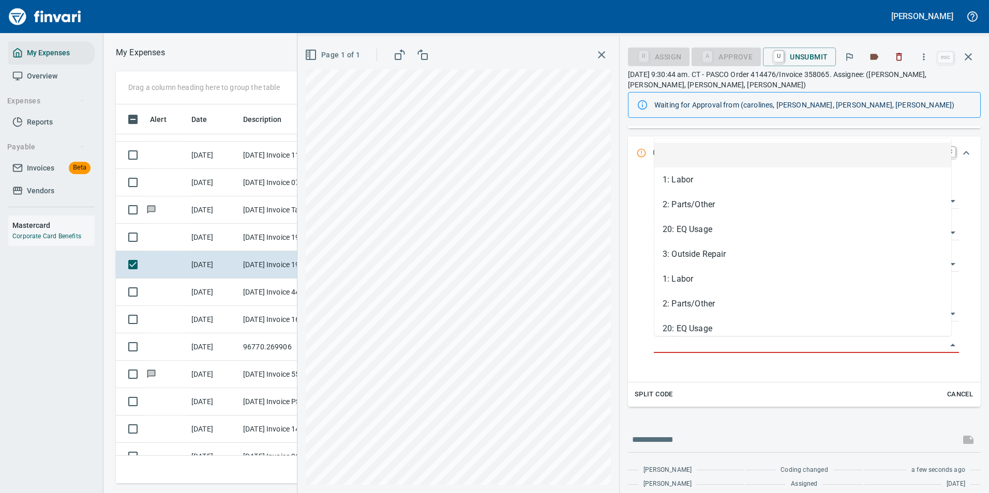
scroll to position [364, 587]
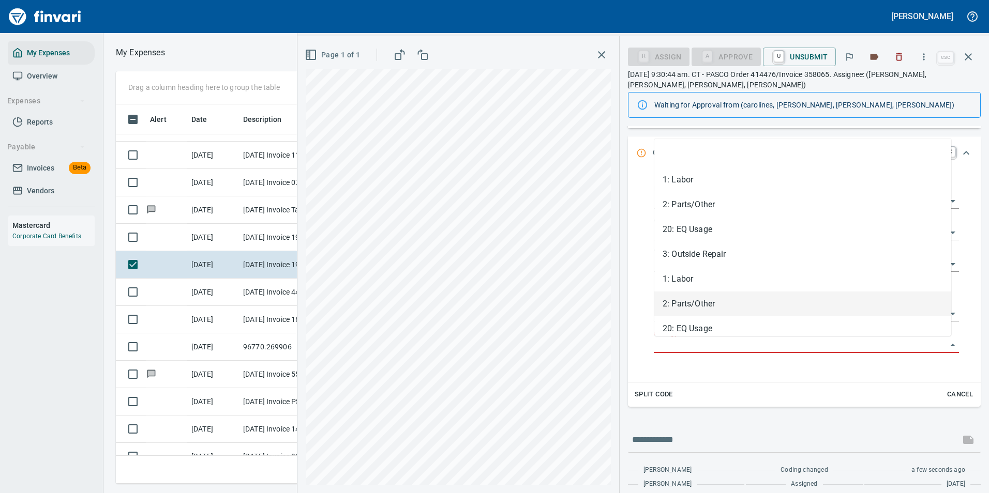
click at [679, 316] on li "2: Parts/Other" at bounding box center [802, 304] width 297 height 25
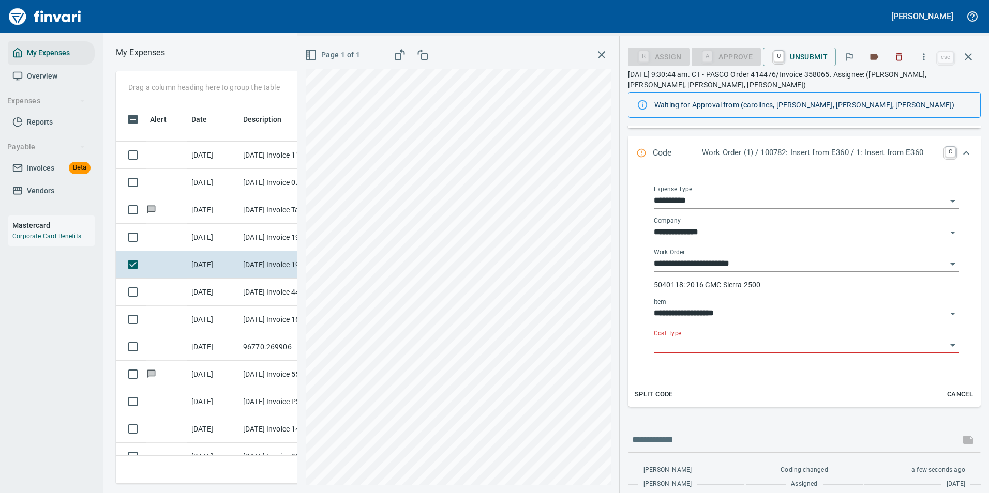
type input "**********"
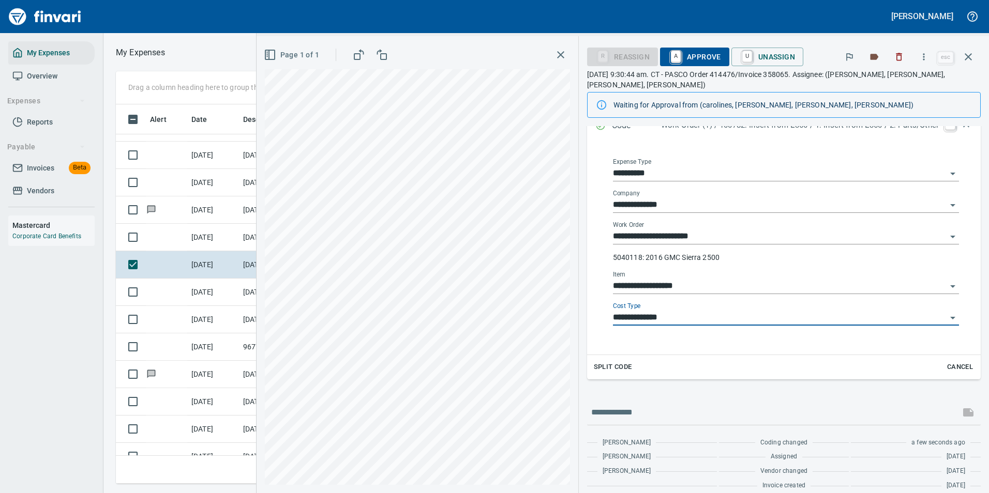
scroll to position [0, 0]
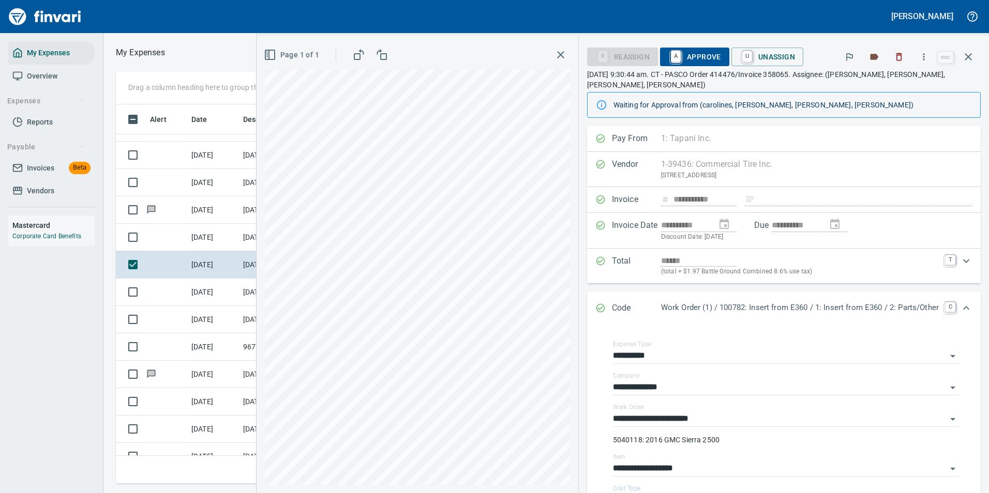
click at [689, 52] on span "A Approve" at bounding box center [694, 57] width 53 height 18
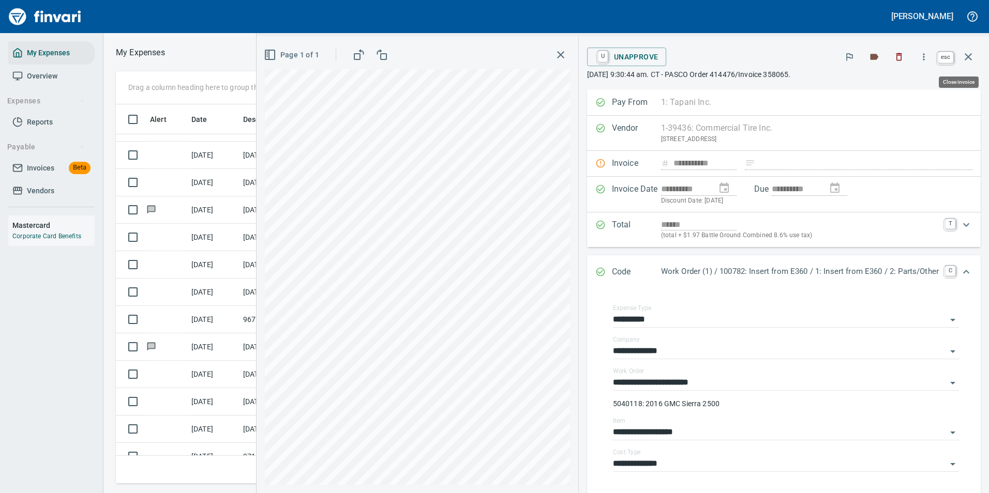
click at [964, 54] on icon "button" at bounding box center [968, 57] width 12 height 12
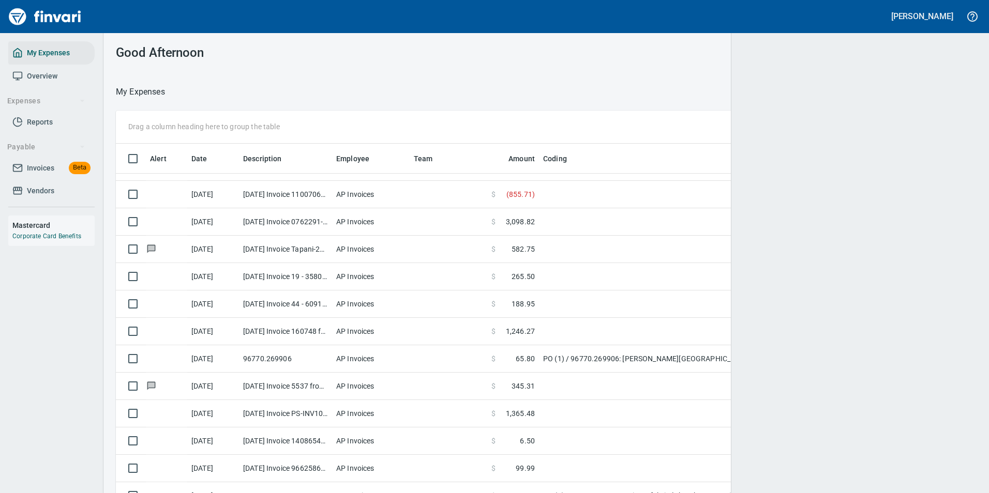
scroll to position [364, 836]
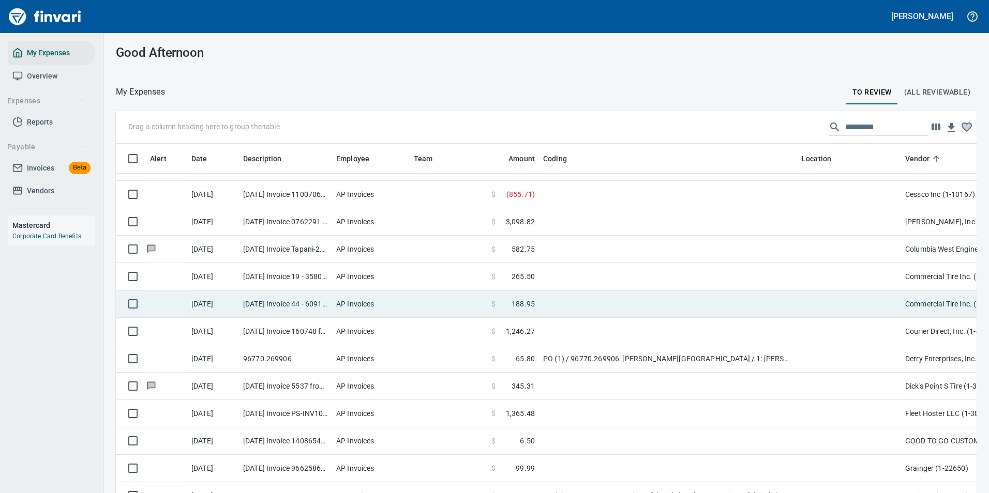
click at [539, 301] on td at bounding box center [668, 304] width 259 height 27
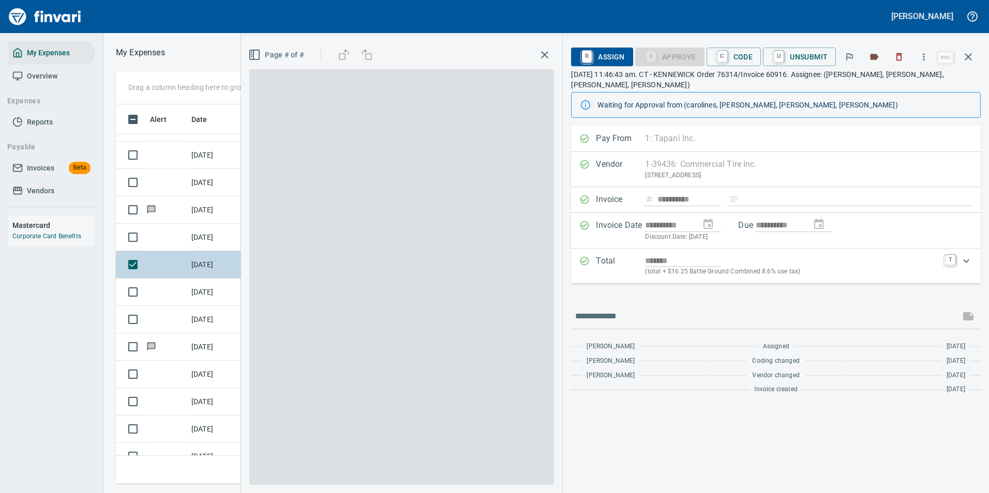
scroll to position [364, 587]
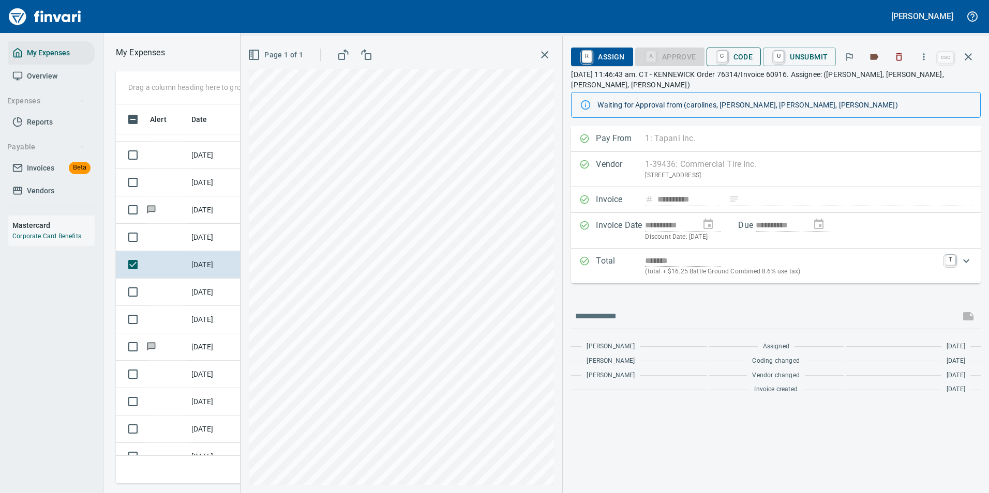
click at [740, 61] on span "C Code" at bounding box center [734, 57] width 38 height 18
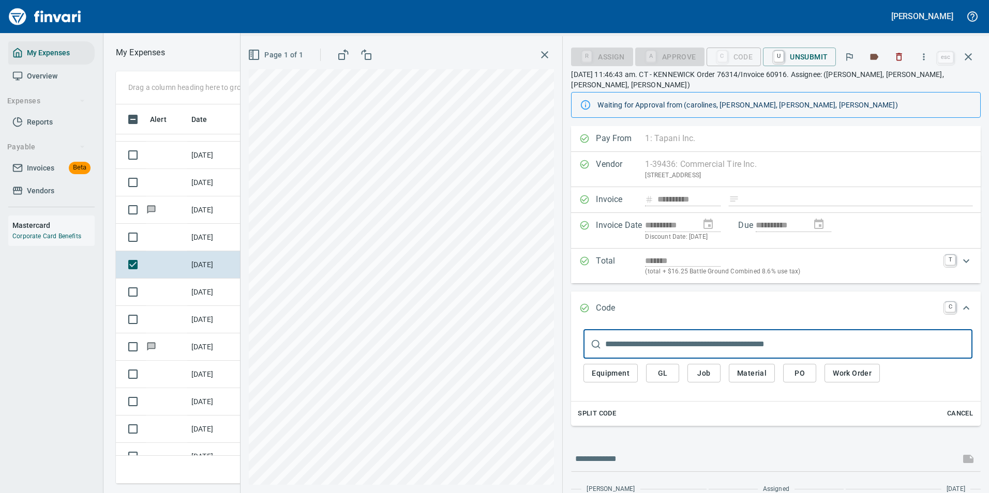
click at [836, 376] on span "Work Order" at bounding box center [852, 373] width 39 height 13
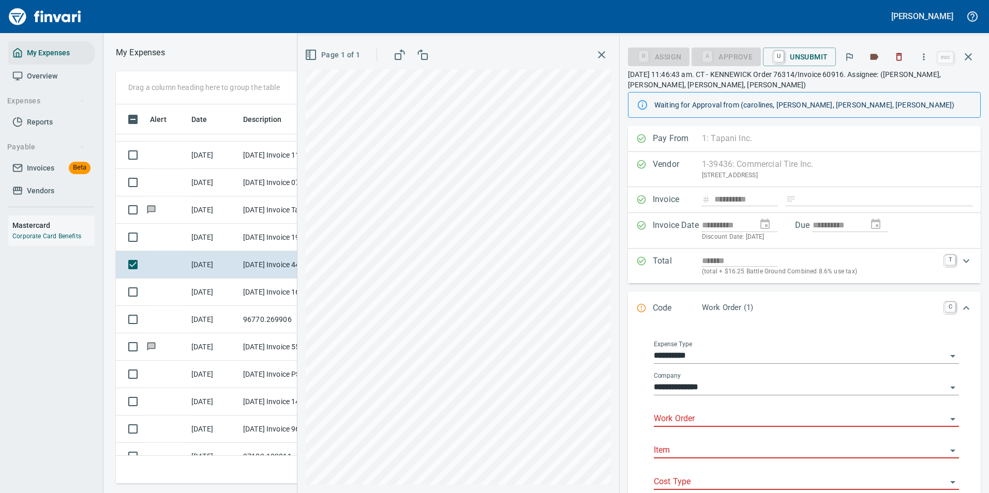
click at [673, 422] on input "Work Order" at bounding box center [800, 419] width 293 height 14
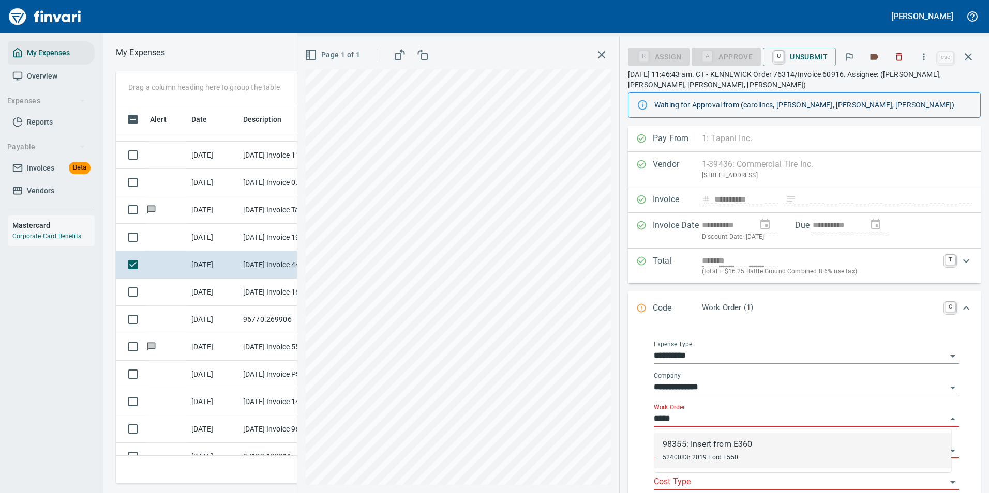
click at [714, 451] on div "98355: Insert from E360 5240083: 2019 Ford F550" at bounding box center [707, 451] width 89 height 25
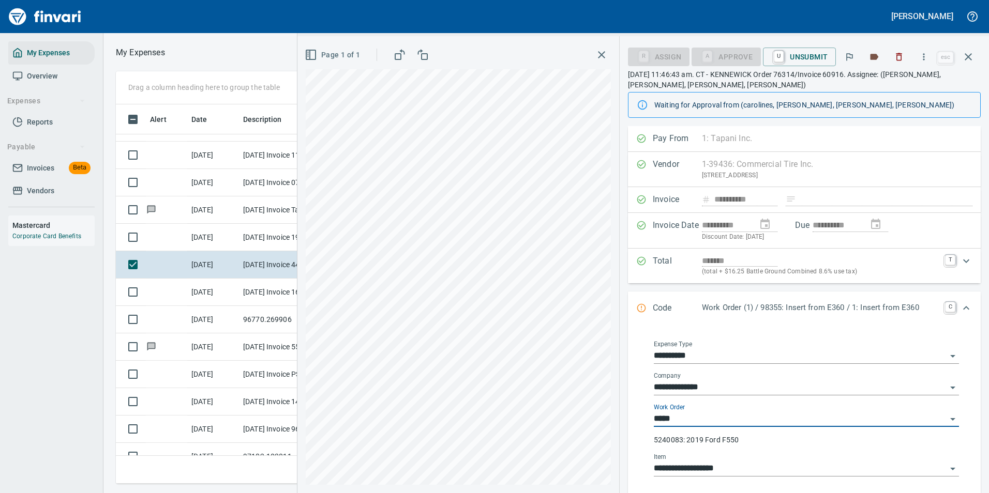
type input "**********"
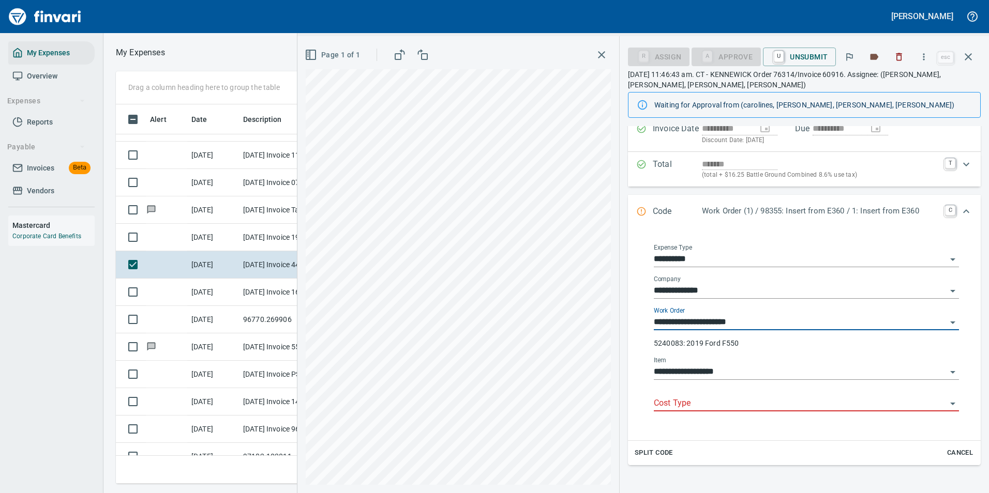
scroll to position [103, 0]
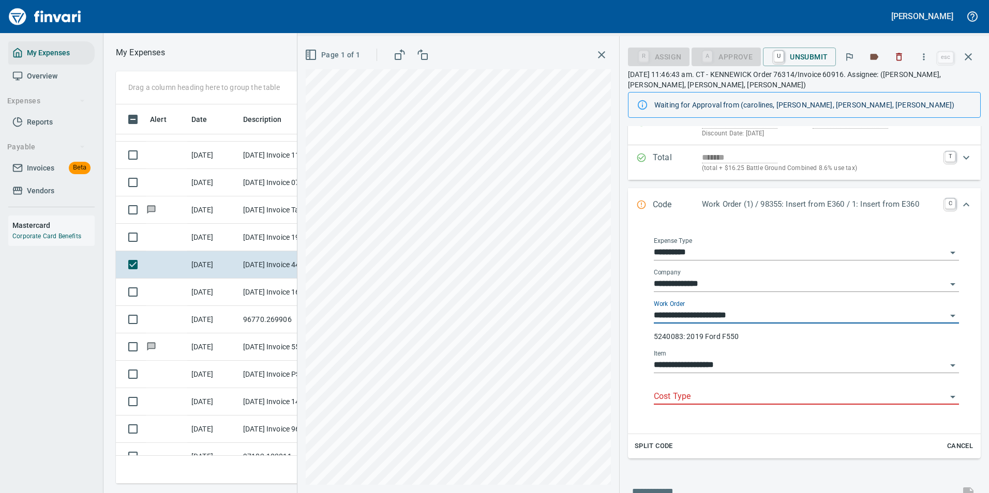
type input "**********"
click at [682, 400] on input "Cost Type" at bounding box center [800, 397] width 293 height 14
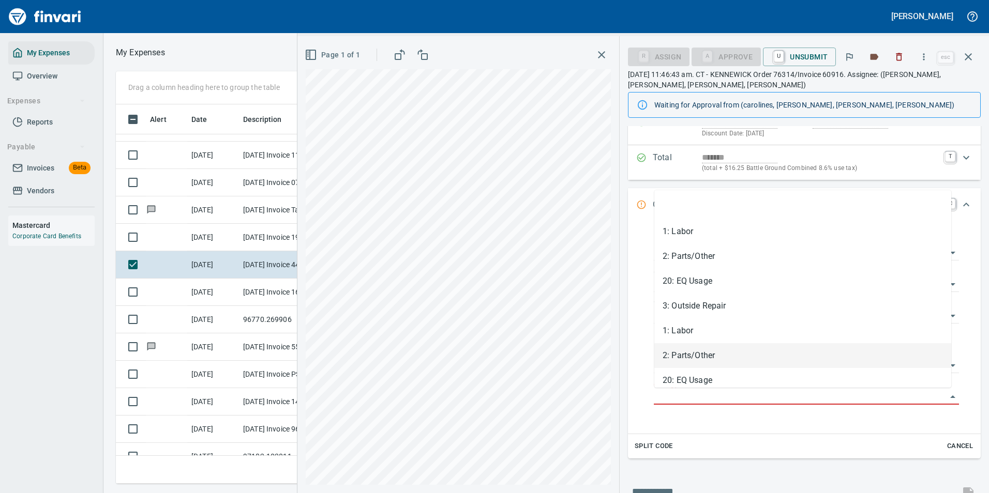
click at [680, 351] on li "2: Parts/Other" at bounding box center [802, 355] width 297 height 25
type input "**********"
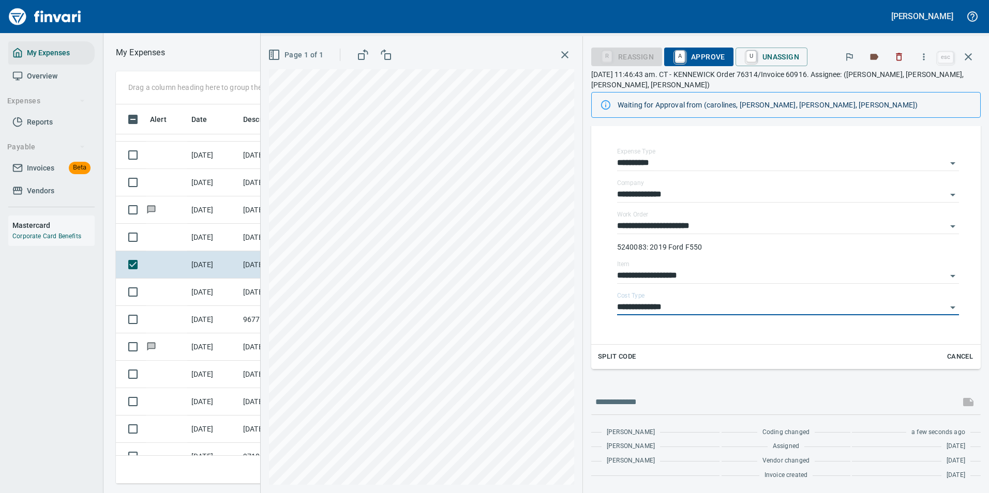
scroll to position [0, 0]
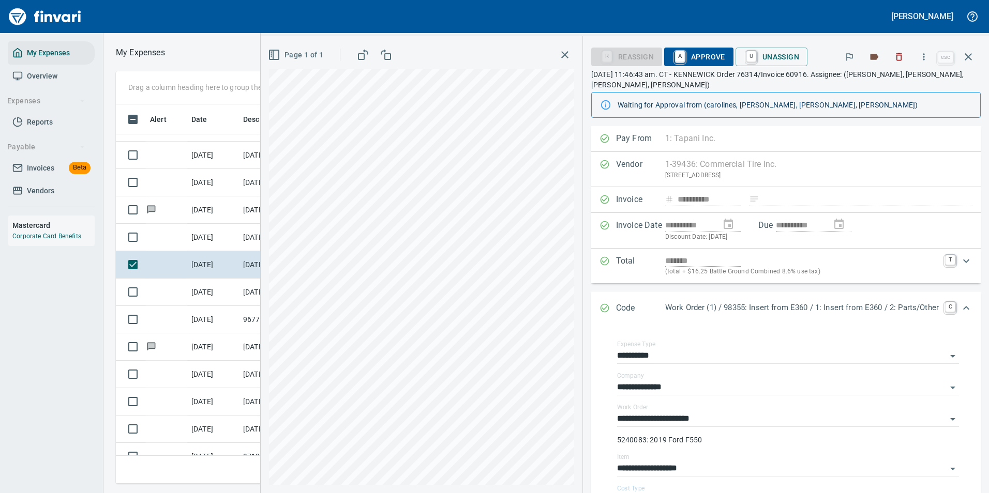
click at [676, 266] on div "******* (total + $16.25 Battle Ground Combined 8.6% use tax)" at bounding box center [802, 266] width 274 height 22
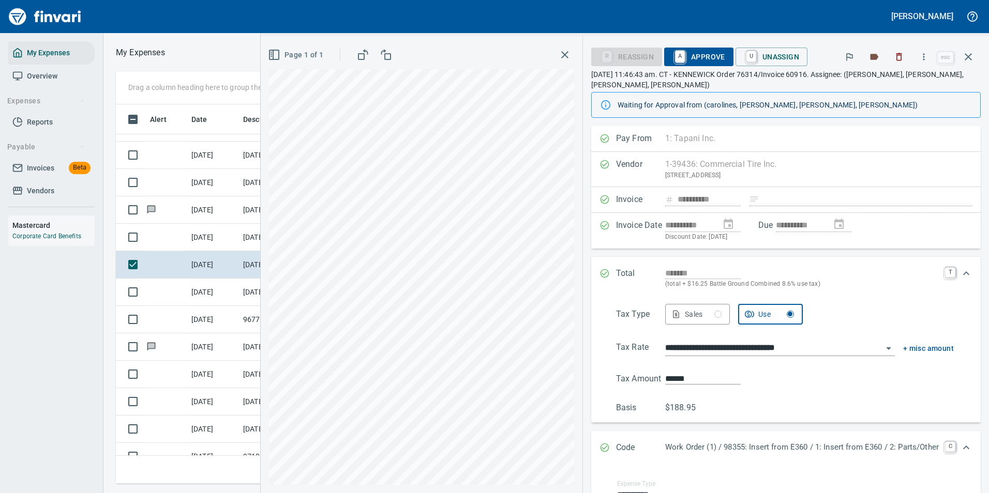
click at [692, 347] on input "**********" at bounding box center [773, 348] width 217 height 14
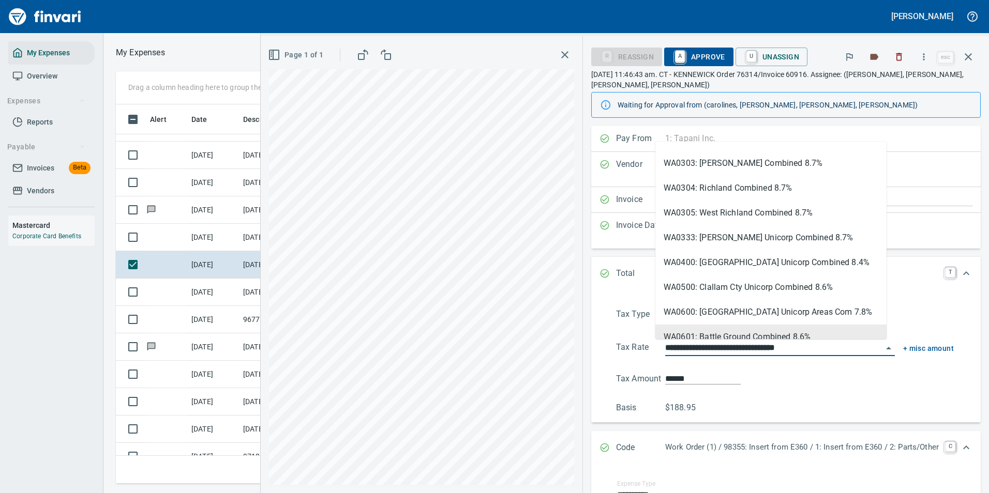
scroll to position [3259, 0]
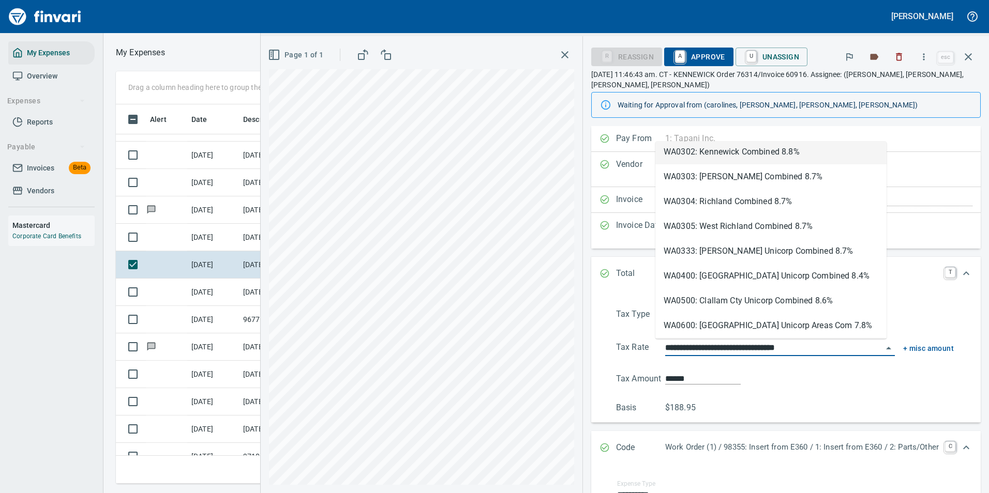
click at [713, 161] on li "WA0302: Kennewick Combined 8.8%" at bounding box center [770, 152] width 231 height 25
type input "**********"
type input "******"
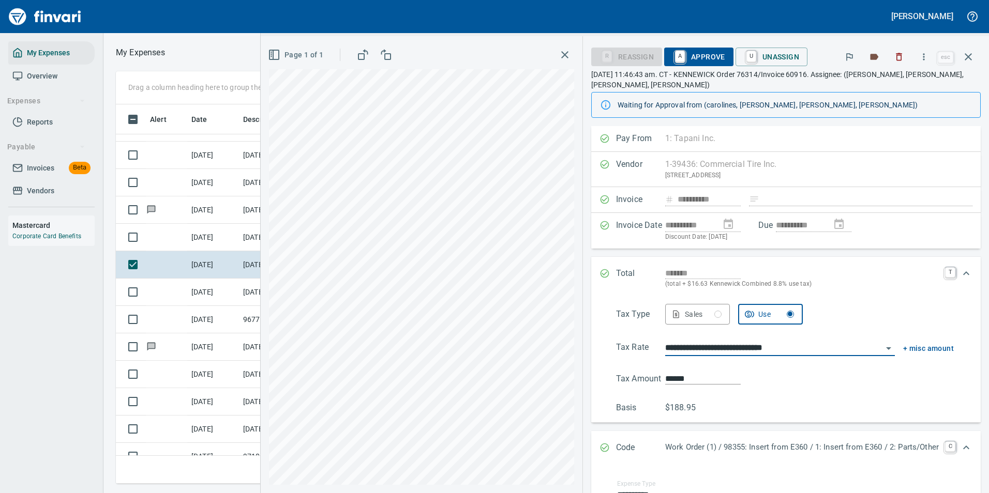
click at [960, 270] on icon "Expand" at bounding box center [966, 273] width 12 height 12
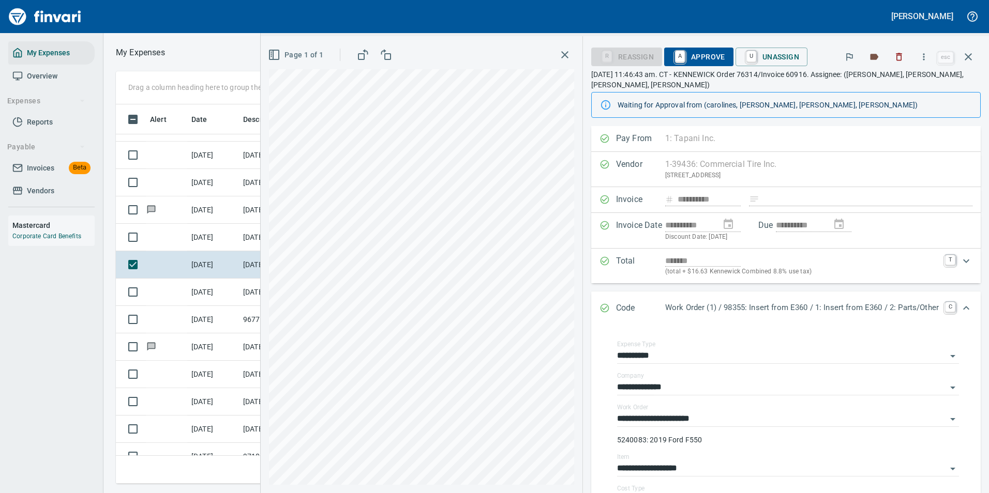
click at [709, 52] on span "A Approve" at bounding box center [698, 57] width 53 height 18
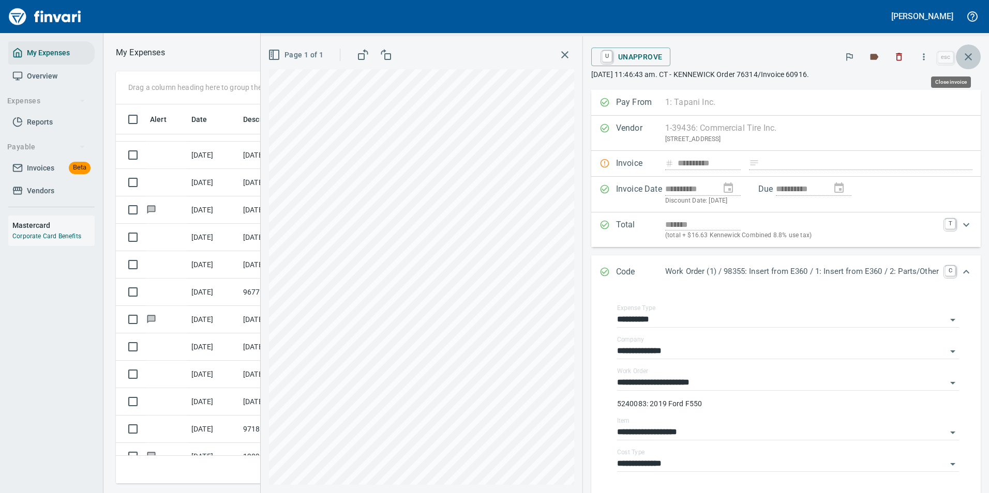
click at [973, 58] on icon "button" at bounding box center [968, 57] width 12 height 12
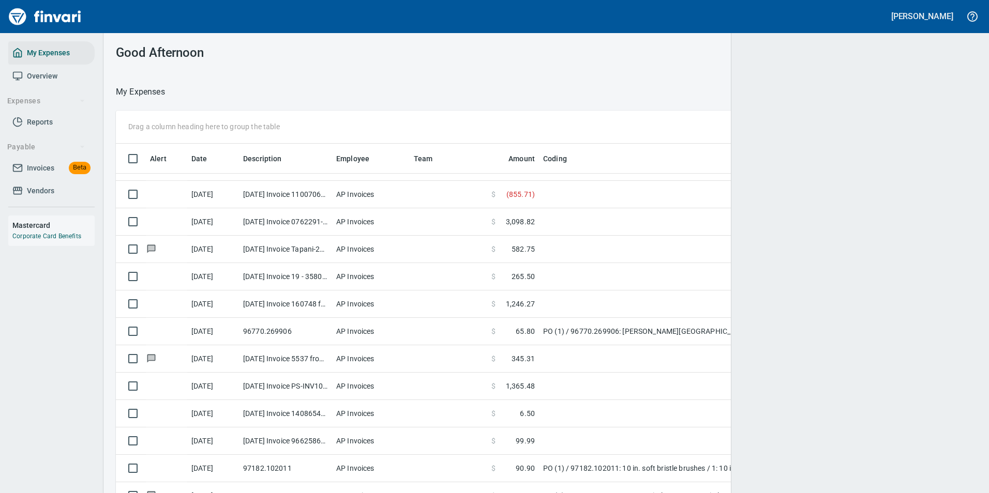
scroll to position [1, 1]
